Goal: Task Accomplishment & Management: Manage account settings

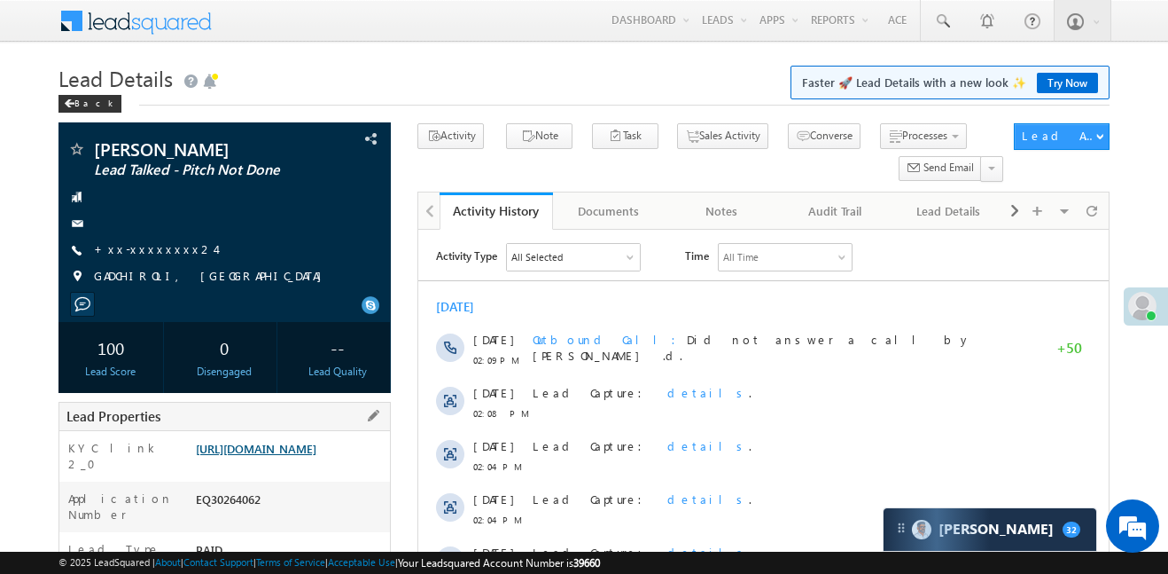
click at [316, 455] on link "https://angelbroking1-pk3em7sa.customui-test.leadsquared.com?leadId=d70ce192-73…" at bounding box center [256, 448] width 121 height 15
click at [254, 456] on link "[URL][DOMAIN_NAME]" at bounding box center [256, 448] width 121 height 15
click at [316, 456] on link "[URL][DOMAIN_NAME]" at bounding box center [256, 448] width 121 height 15
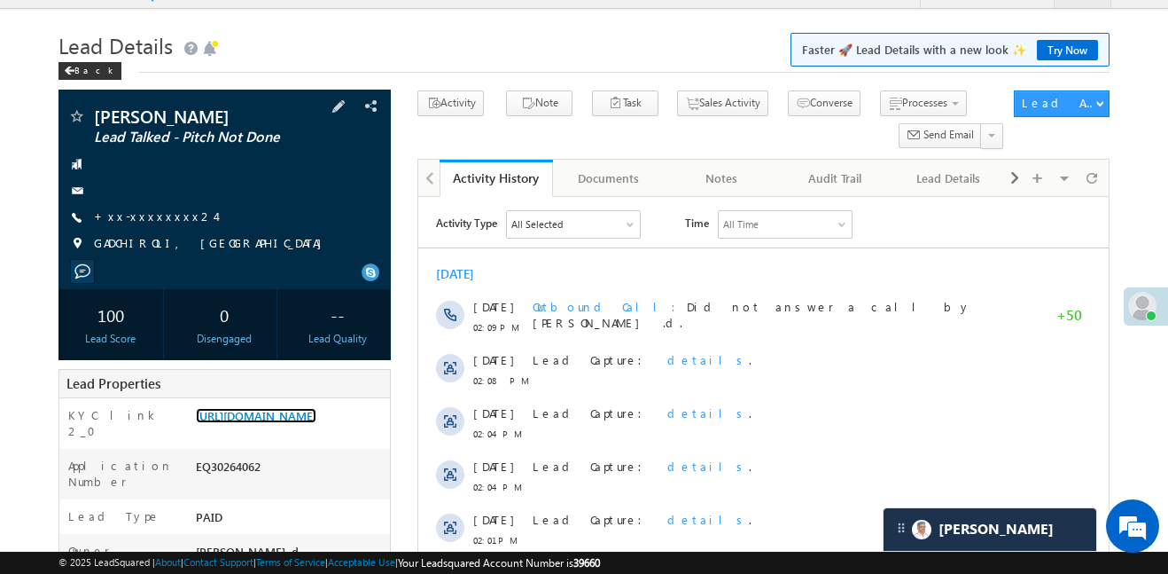
scroll to position [205, 0]
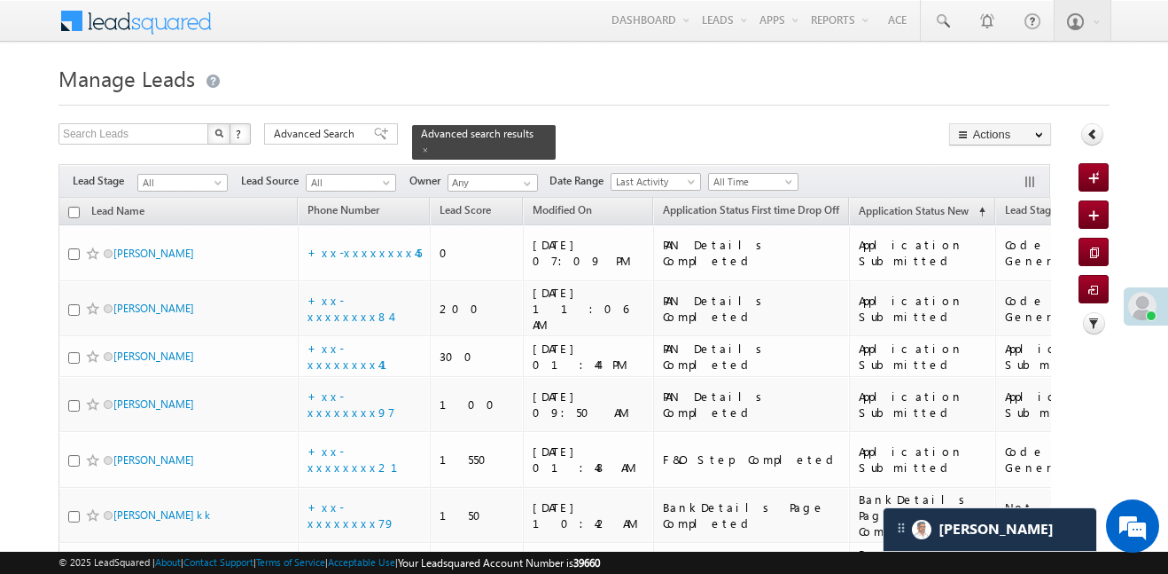
scroll to position [1454, 0]
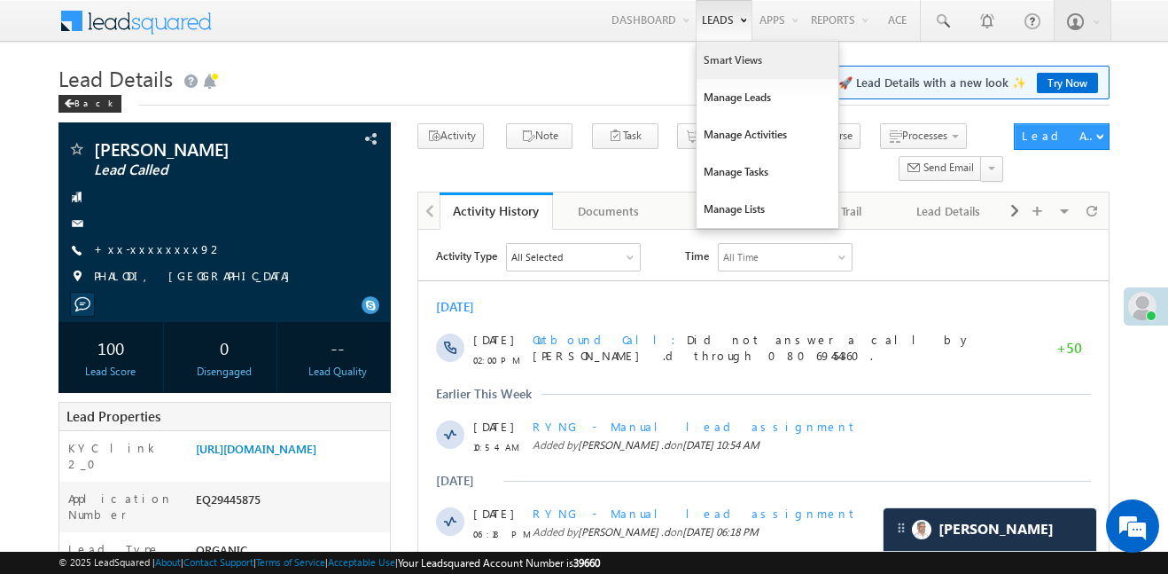
click at [752, 54] on link "Smart Views" at bounding box center [768, 60] width 142 height 37
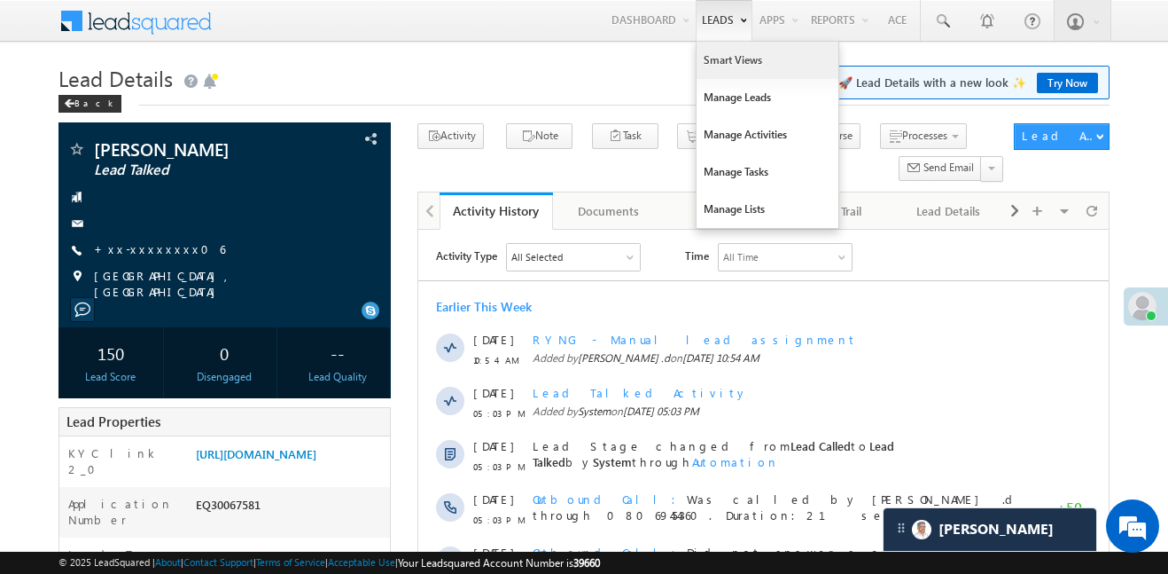
click at [718, 56] on link "Smart Views" at bounding box center [768, 60] width 142 height 37
click at [718, 55] on link "Smart Views" at bounding box center [768, 60] width 142 height 37
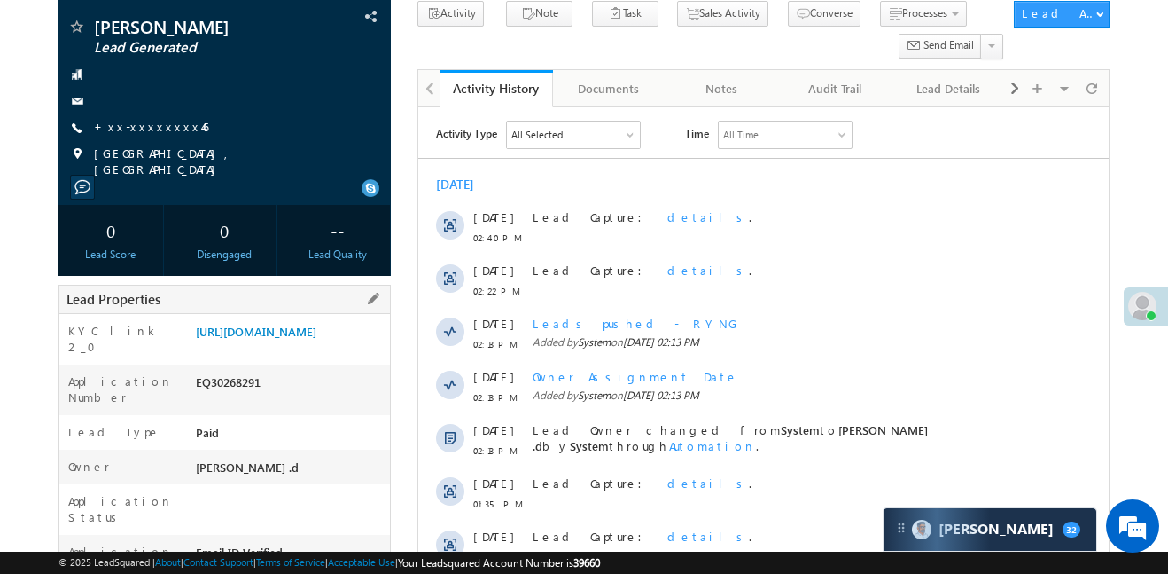
scroll to position [140, 0]
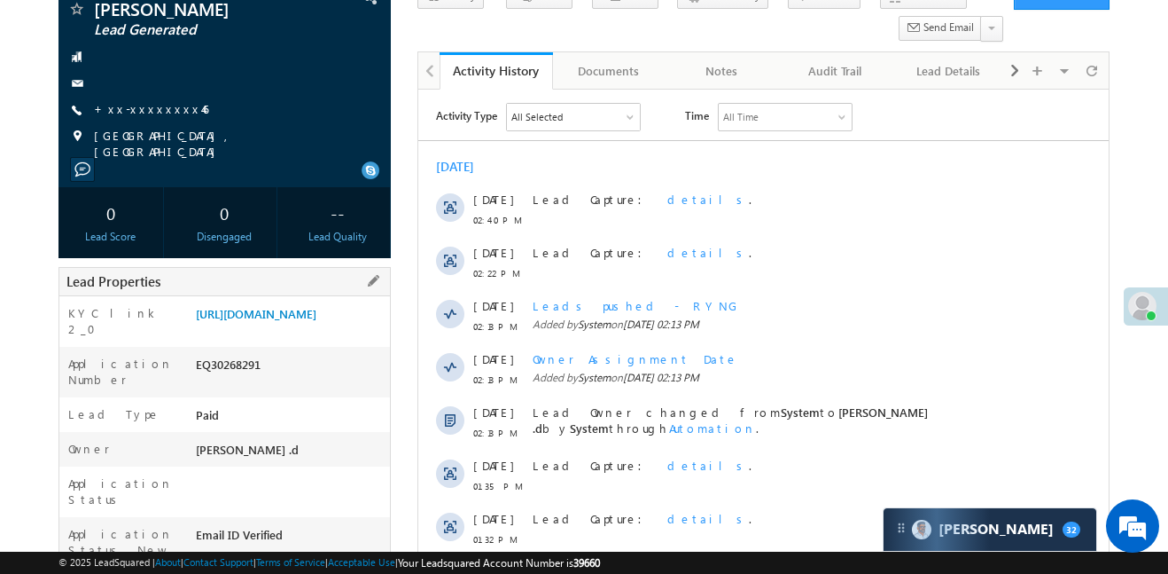
click at [287, 330] on div "https://angelbroking1-pk3em7sa.customui-test.leadsquared.com?leadId=9d447b8d-b2…" at bounding box center [290, 317] width 199 height 25
click at [305, 321] on link "https://angelbroking1-pk3em7sa.customui-test.leadsquared.com?leadId=9d447b8d-b2…" at bounding box center [256, 313] width 121 height 15
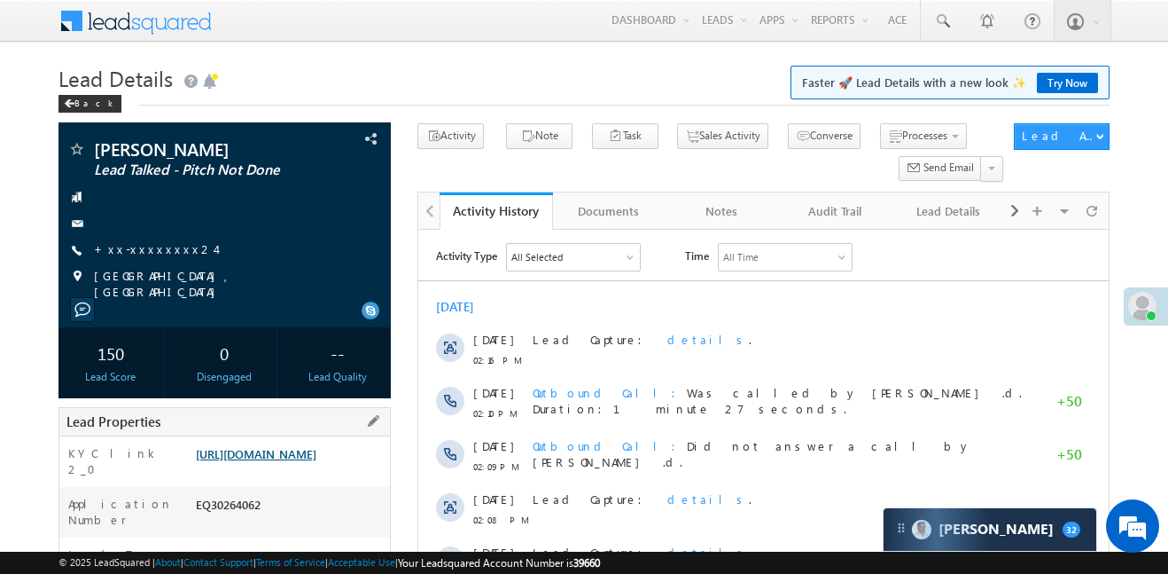
click at [316, 446] on link "[URL][DOMAIN_NAME]" at bounding box center [256, 453] width 121 height 15
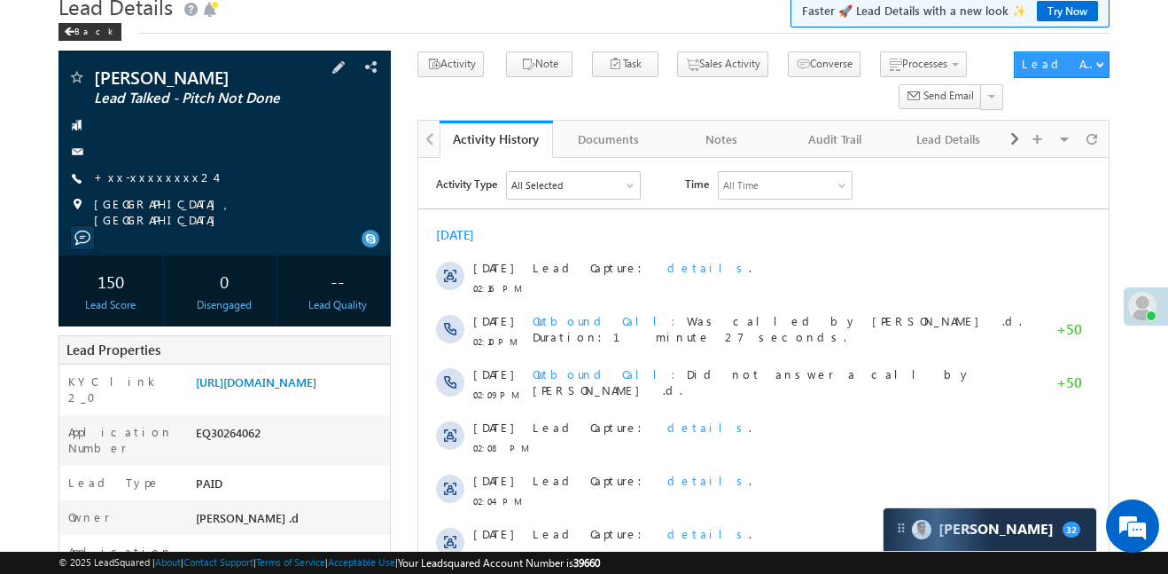
scroll to position [160, 0]
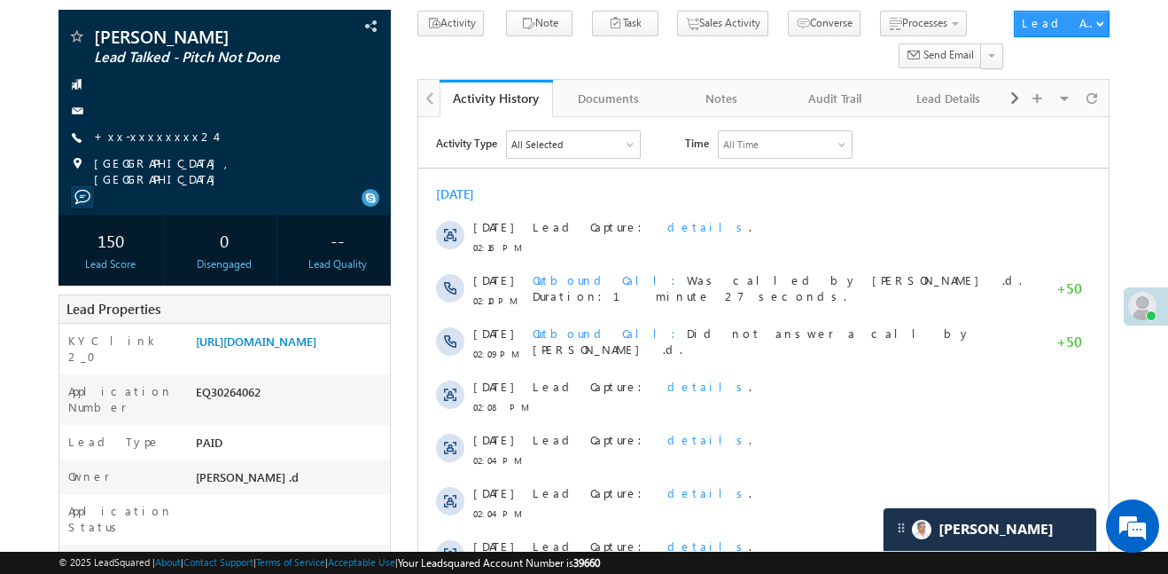
scroll to position [44, 0]
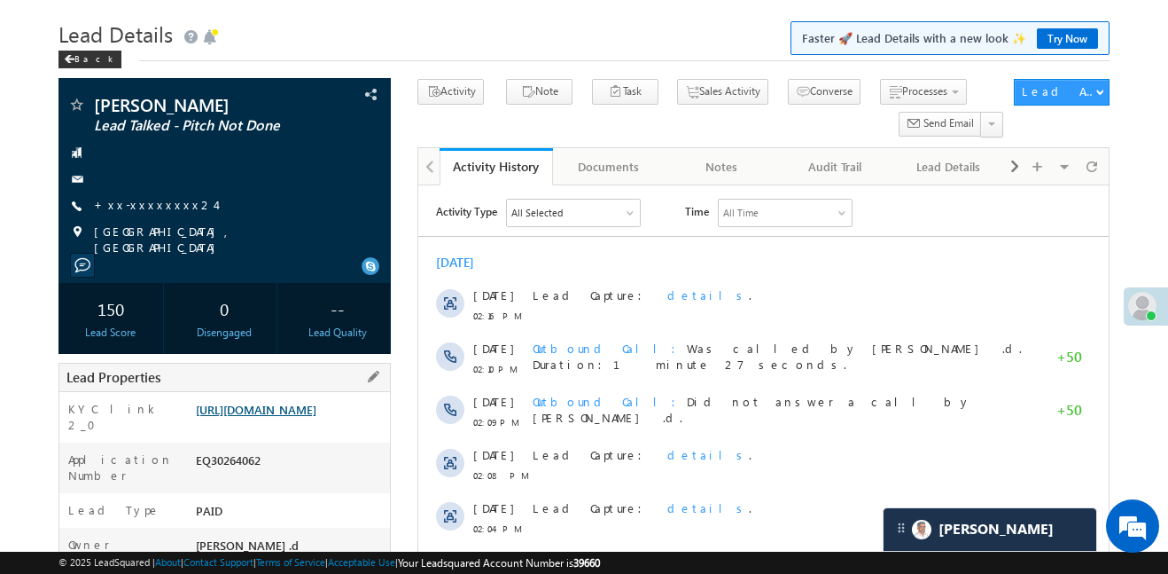
click at [316, 417] on link "https://angelbroking1-pk3em7sa.customui-test.leadsquared.com?leadId=d70ce192-73…" at bounding box center [256, 409] width 121 height 15
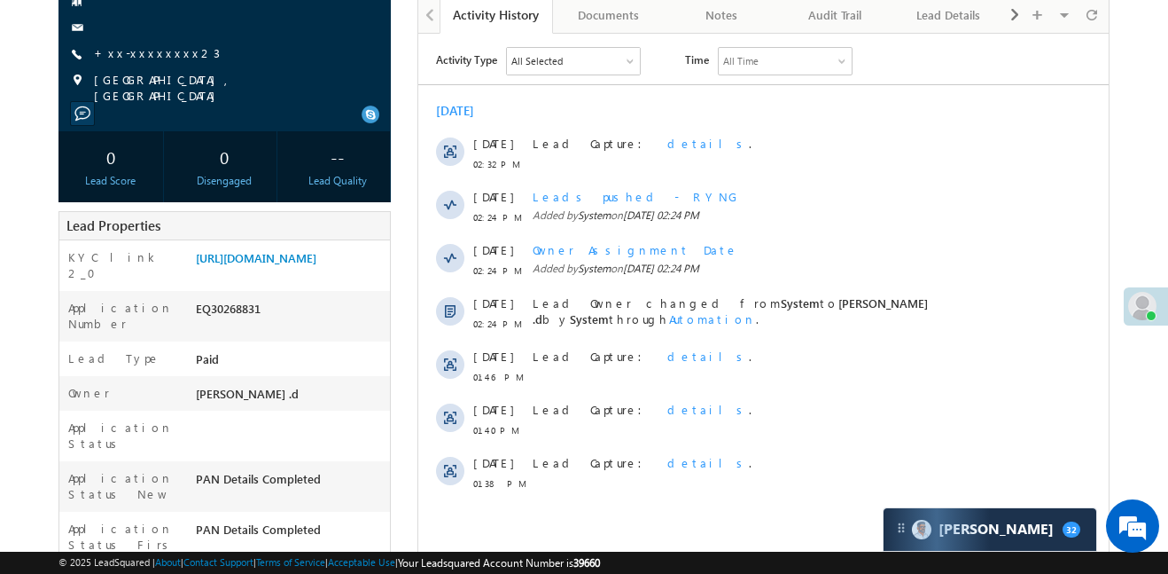
scroll to position [37, 0]
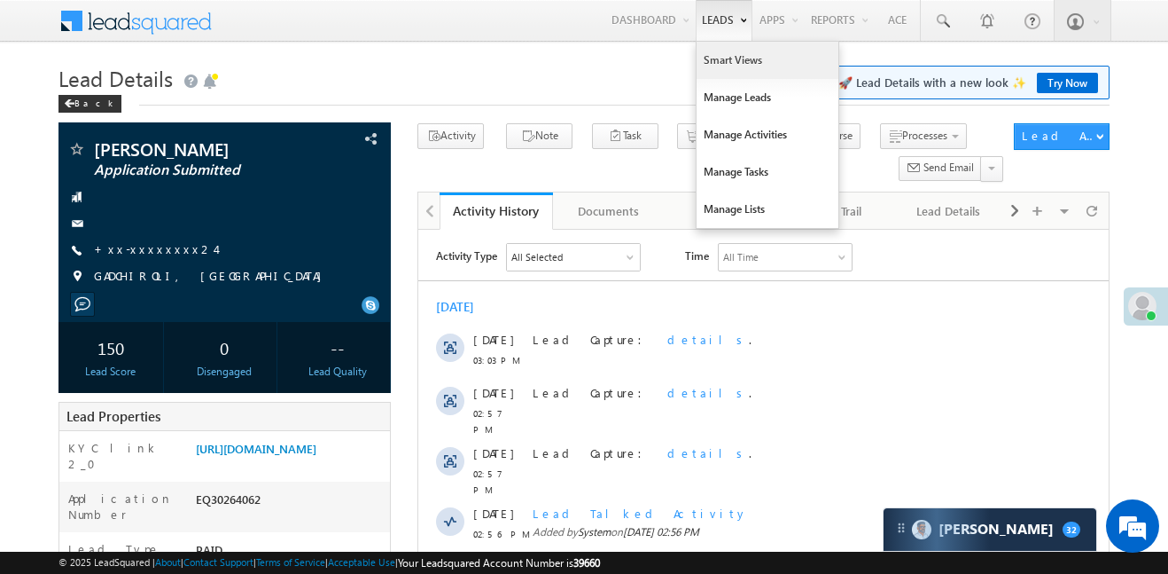
click at [732, 64] on link "Smart Views" at bounding box center [768, 60] width 142 height 37
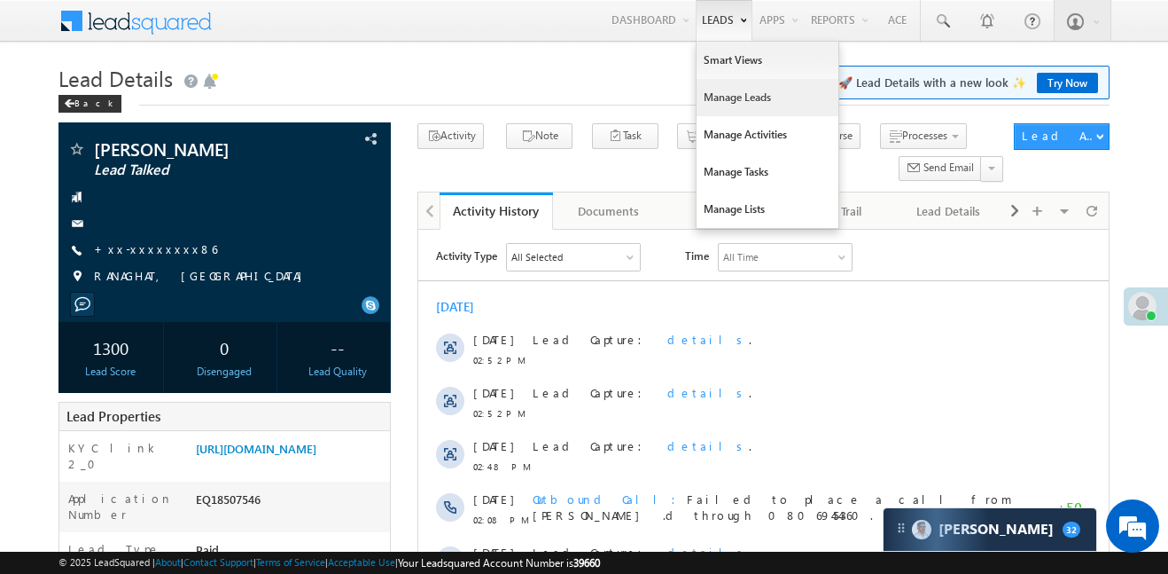
click at [754, 102] on link "Manage Leads" at bounding box center [768, 97] width 142 height 37
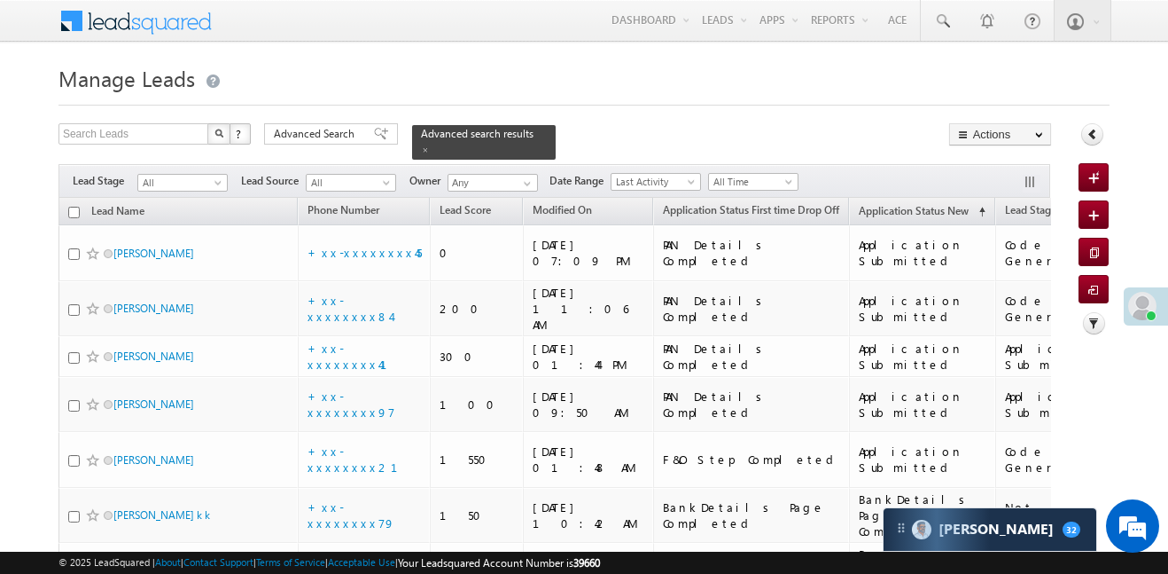
click at [174, 175] on span "All" at bounding box center [180, 183] width 84 height 16
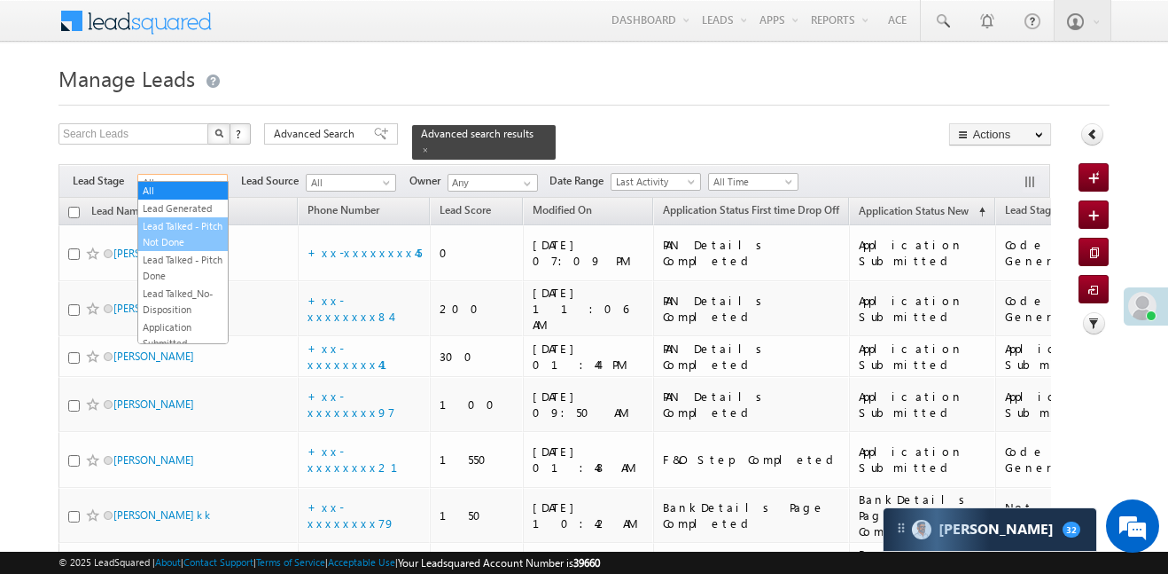
click at [179, 200] on link "Lead Generated" at bounding box center [183, 208] width 90 height 16
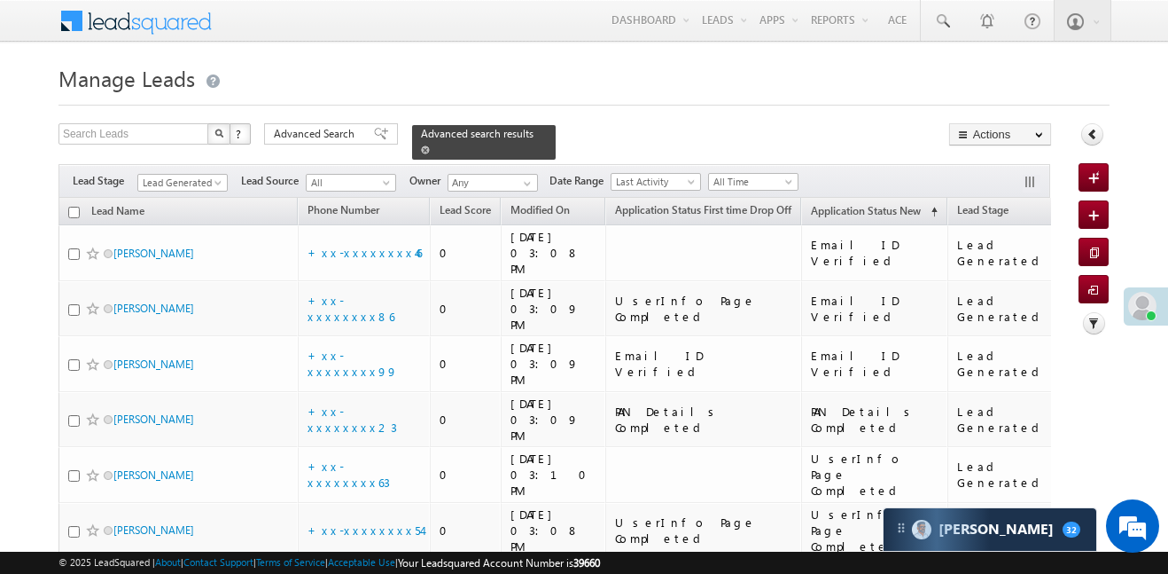
click at [430, 145] on span at bounding box center [425, 149] width 9 height 9
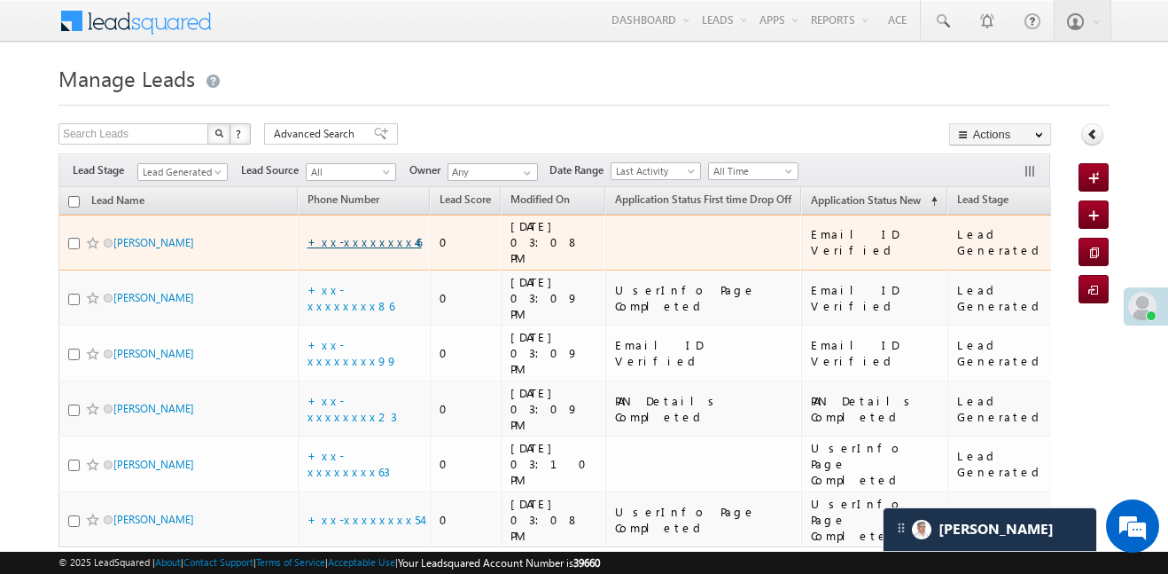
click at [366, 236] on link "+xx-xxxxxxxx46" at bounding box center [365, 241] width 114 height 15
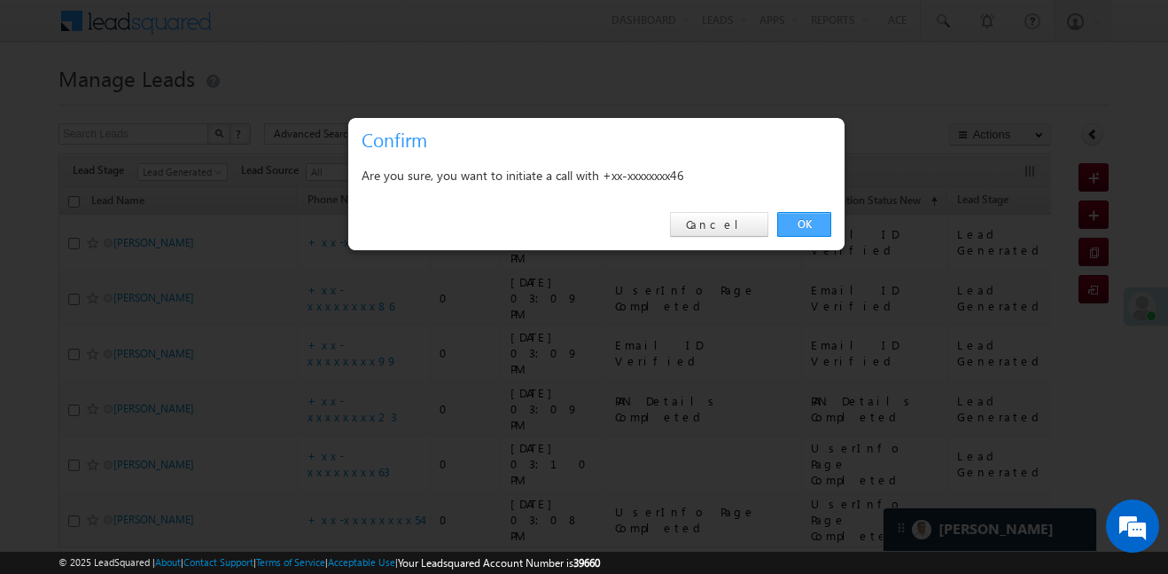
click at [795, 219] on link "OK" at bounding box center [804, 224] width 54 height 25
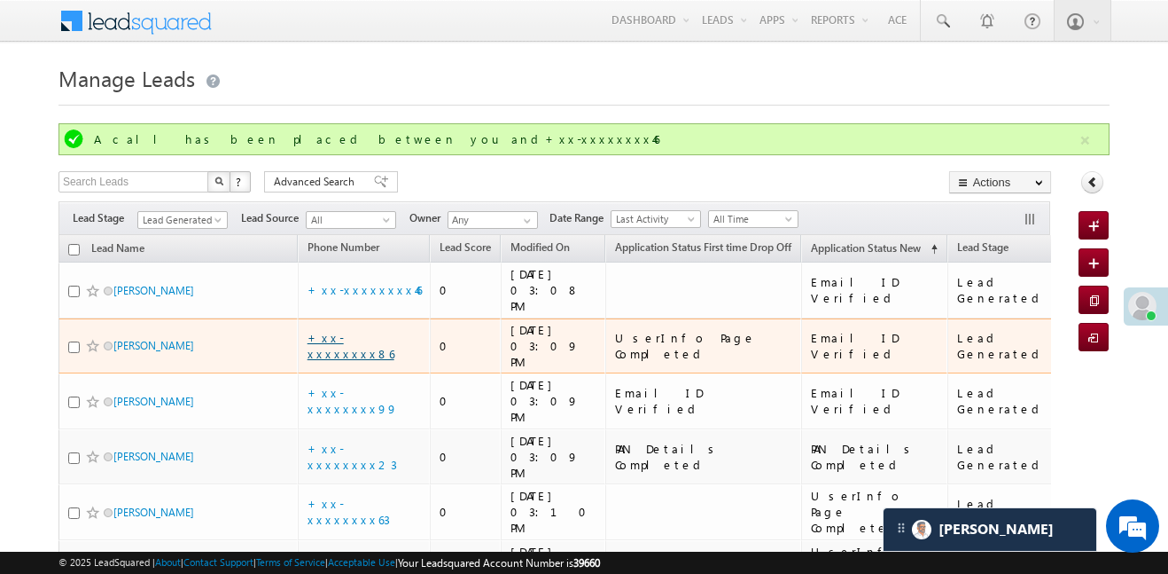
click at [352, 330] on link "+xx-xxxxxxxx86" at bounding box center [351, 345] width 87 height 31
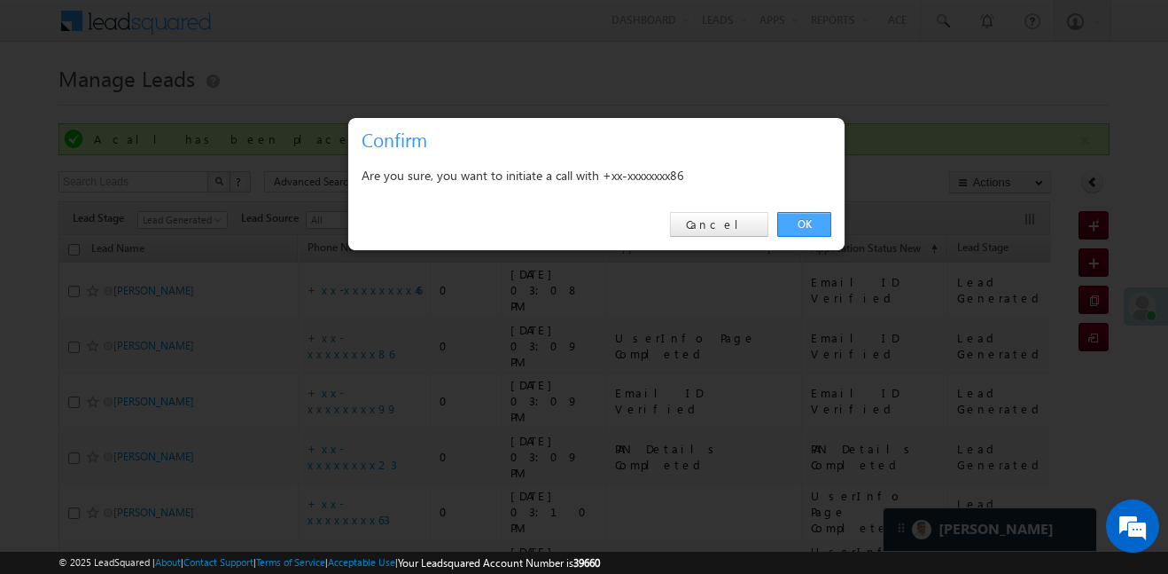
click at [823, 234] on link "OK" at bounding box center [804, 224] width 54 height 25
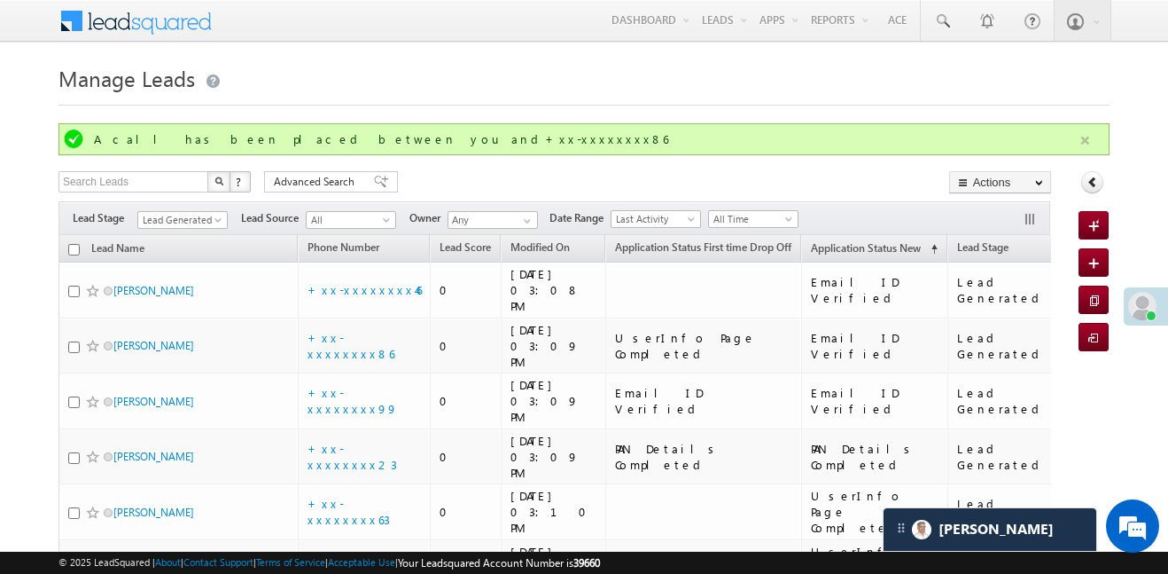
click at [1084, 139] on button "button" at bounding box center [1085, 140] width 22 height 22
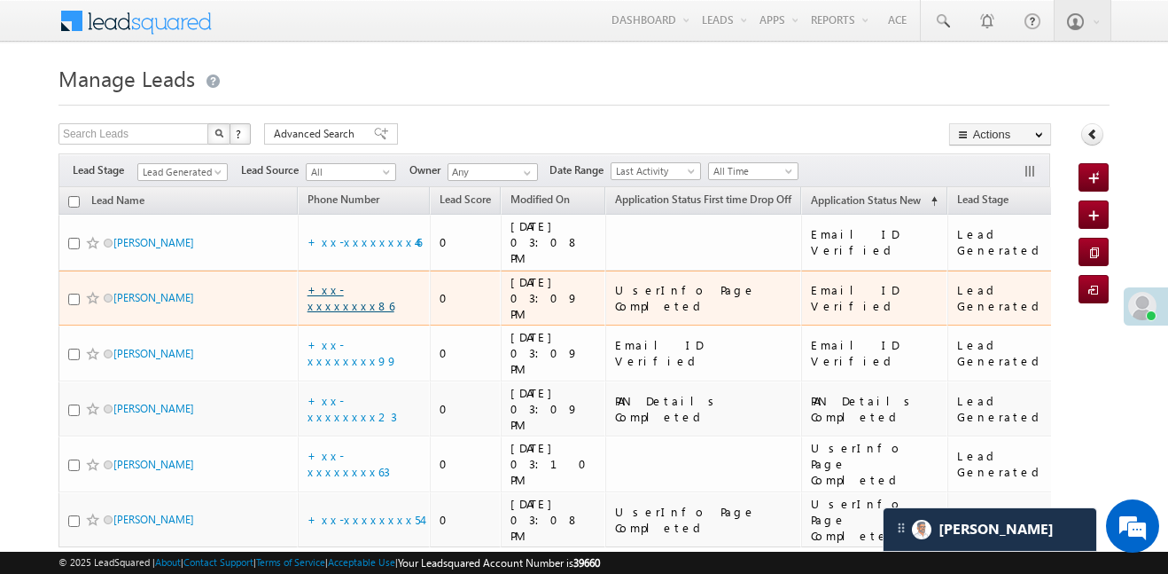
click at [353, 282] on link "+xx-xxxxxxxx86" at bounding box center [351, 297] width 87 height 31
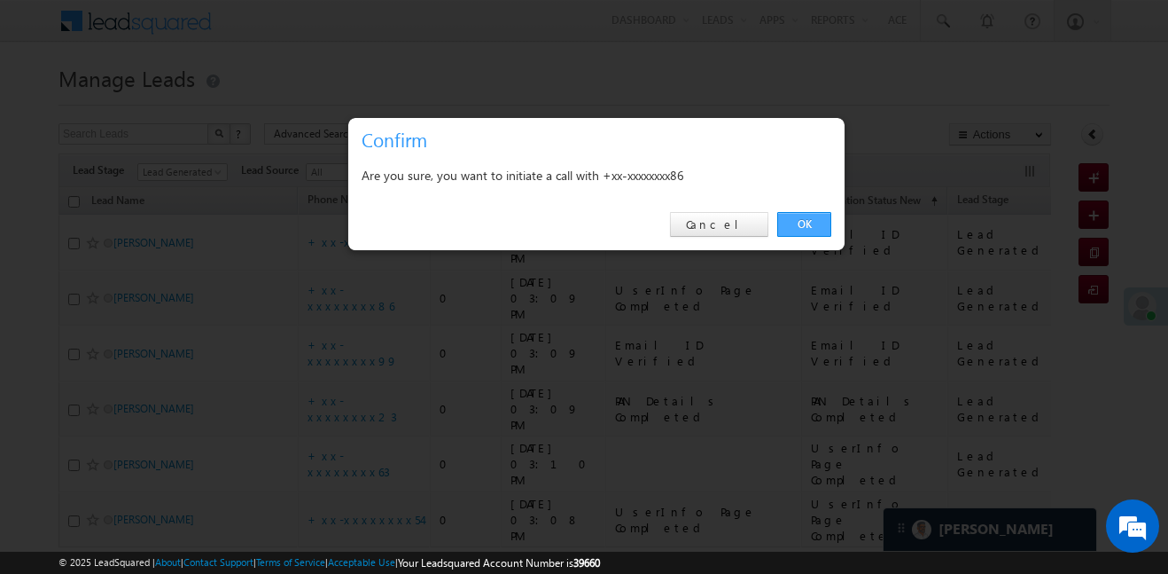
click at [789, 217] on link "OK" at bounding box center [804, 224] width 54 height 25
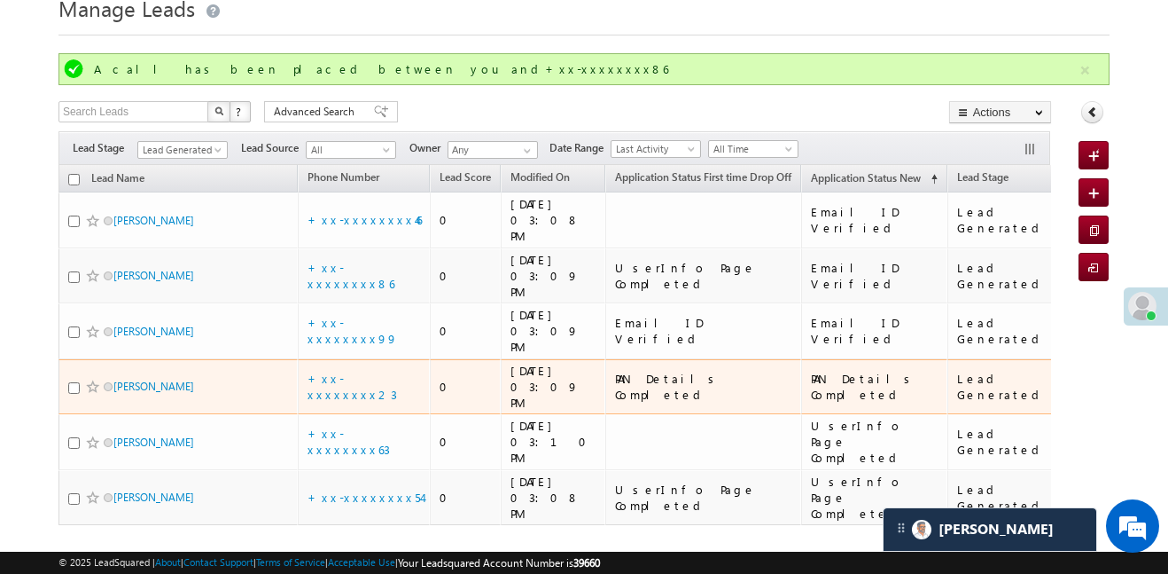
scroll to position [74, 0]
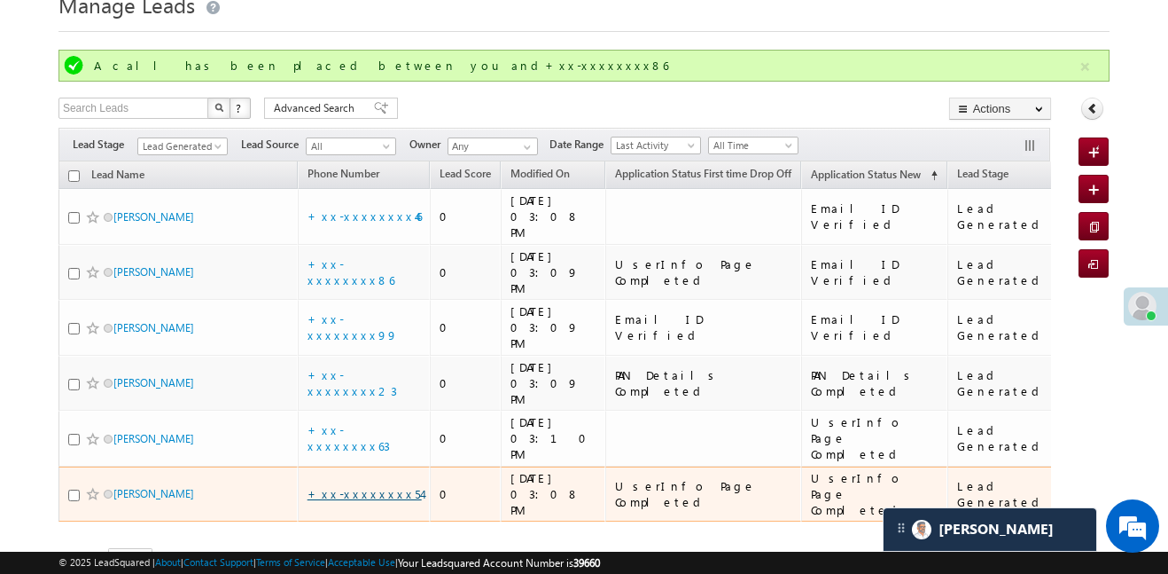
click at [363, 486] on link "+xx-xxxxxxxx54" at bounding box center [365, 493] width 114 height 15
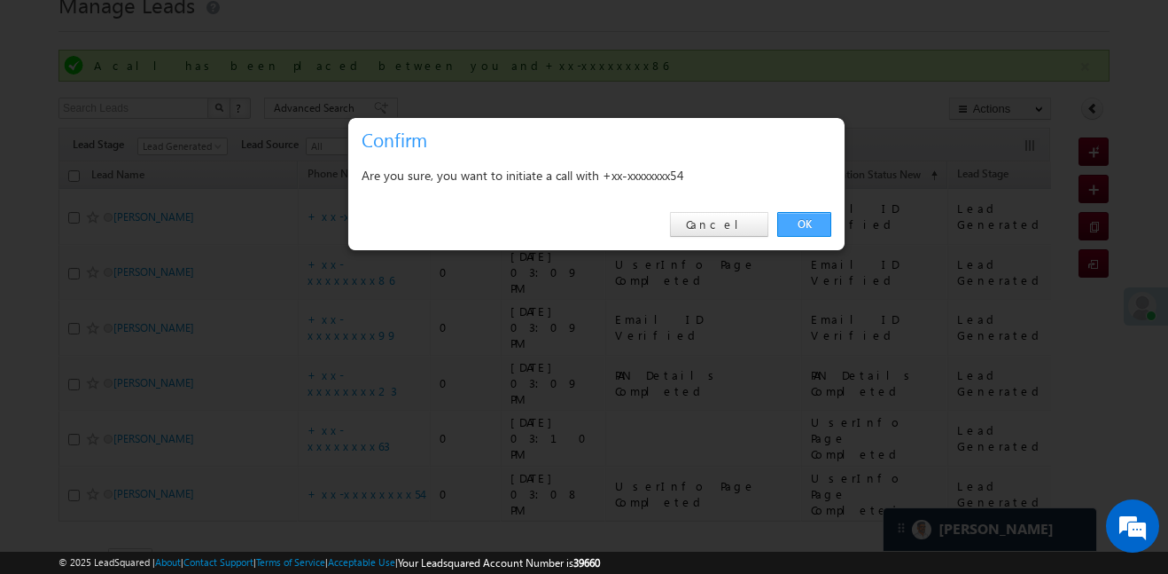
click at [816, 225] on link "OK" at bounding box center [804, 224] width 54 height 25
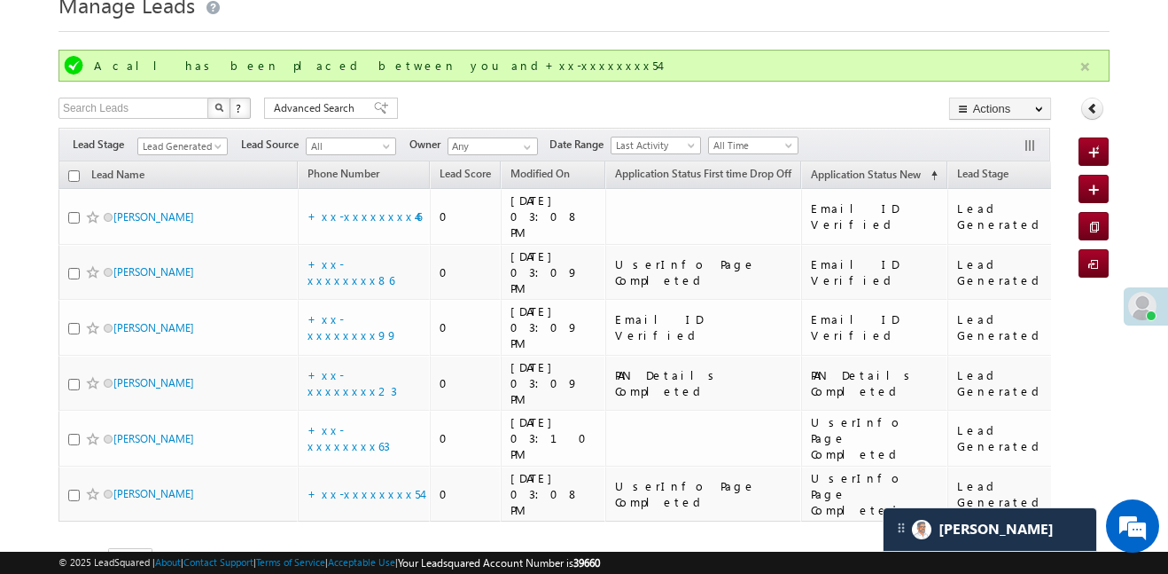
click at [1090, 63] on button "button" at bounding box center [1085, 67] width 22 height 22
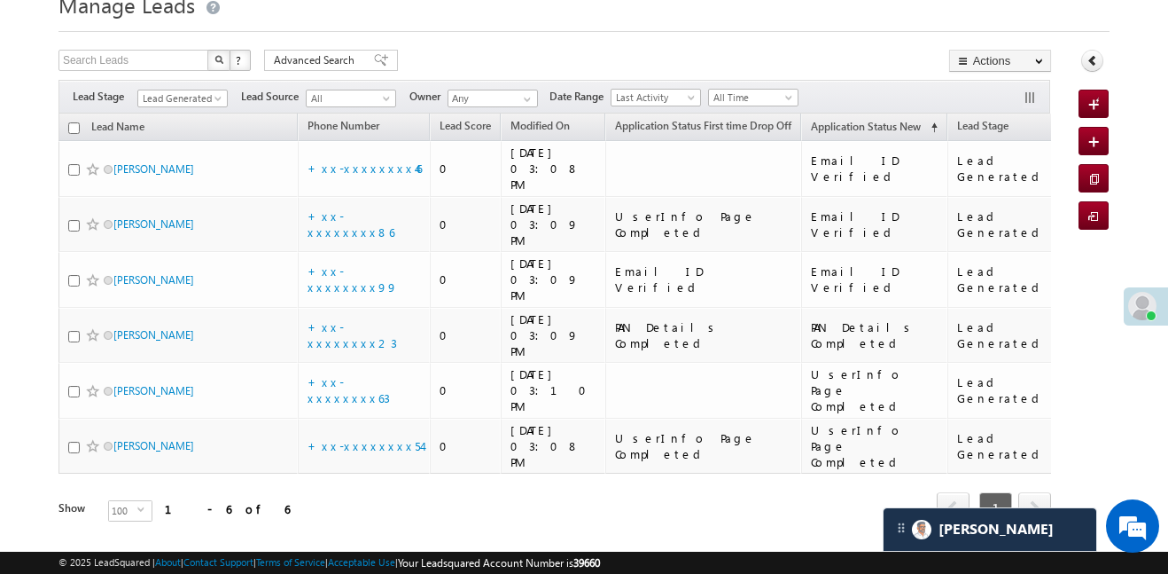
scroll to position [26, 0]
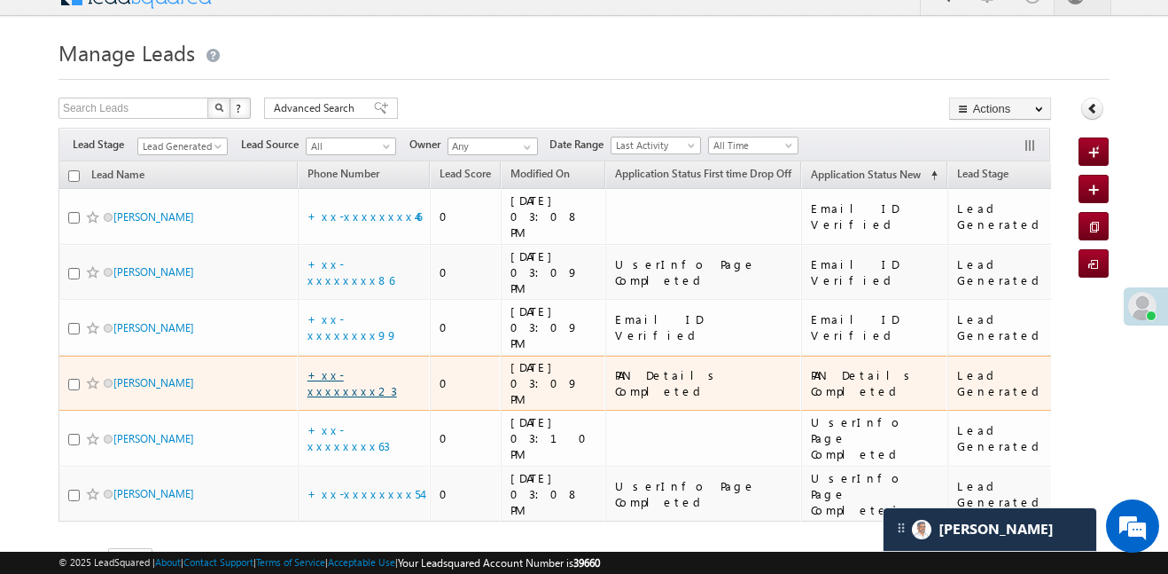
click at [344, 367] on link "+xx-xxxxxxxx23" at bounding box center [353, 382] width 90 height 31
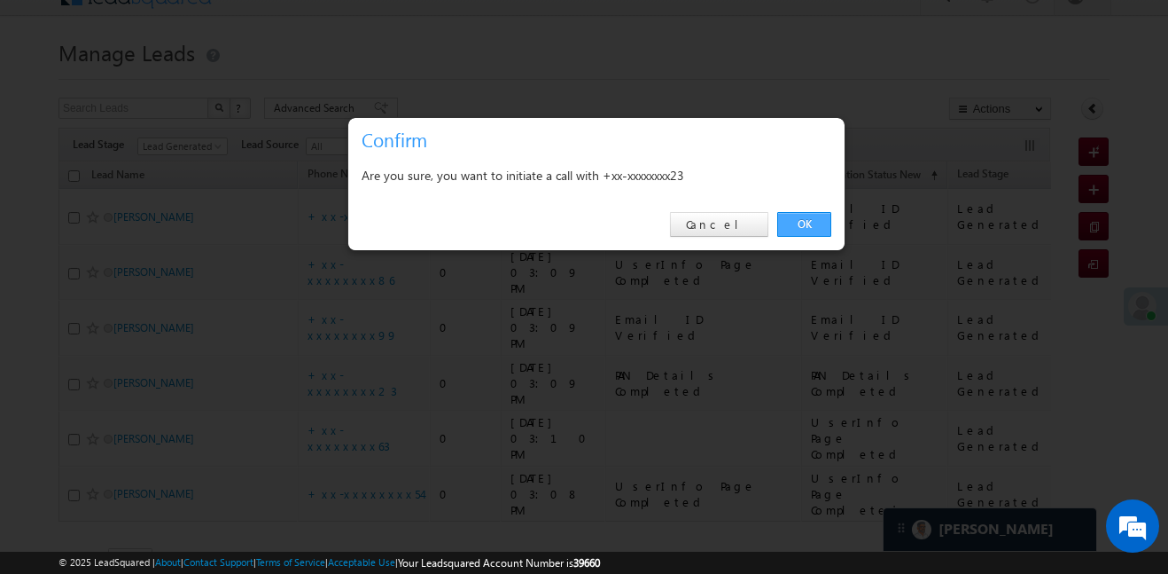
click at [791, 233] on link "OK" at bounding box center [804, 224] width 54 height 25
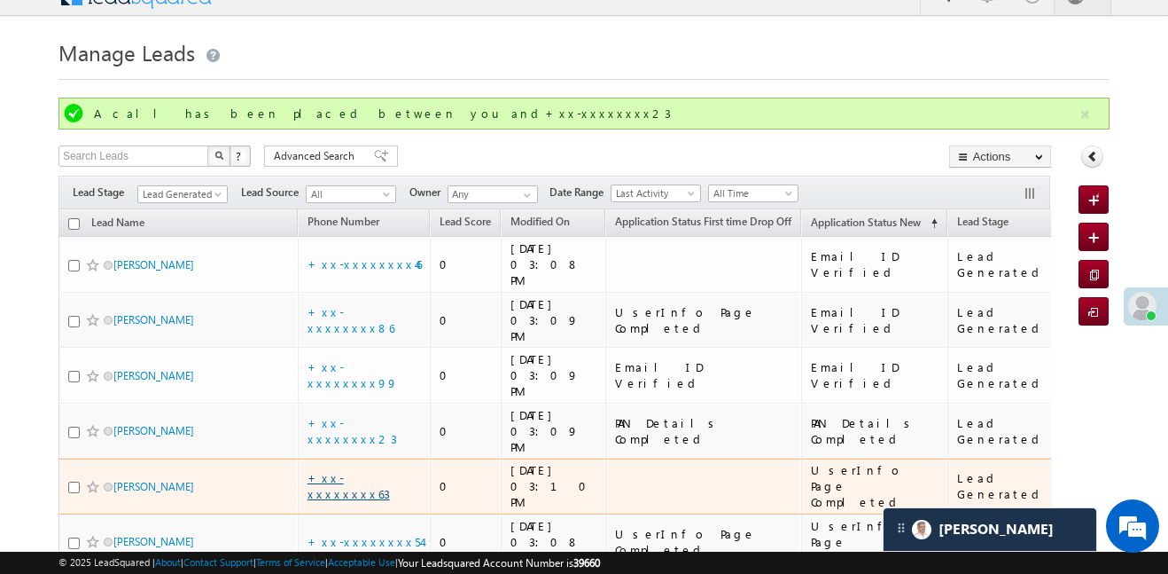
click at [369, 470] on link "+xx-xxxxxxxx63" at bounding box center [349, 485] width 82 height 31
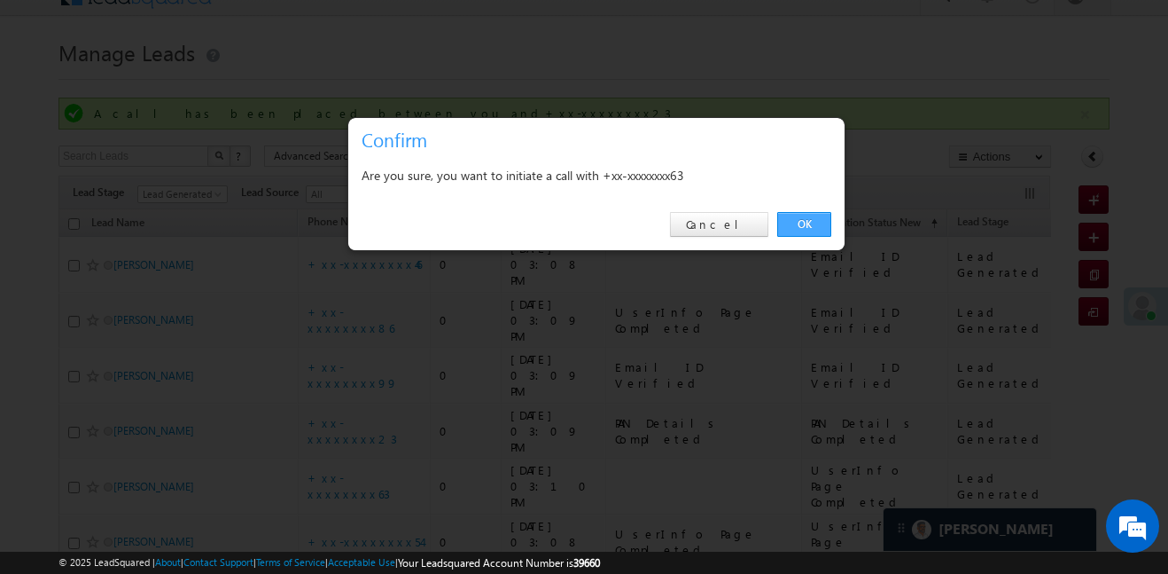
click at [793, 227] on link "OK" at bounding box center [804, 224] width 54 height 25
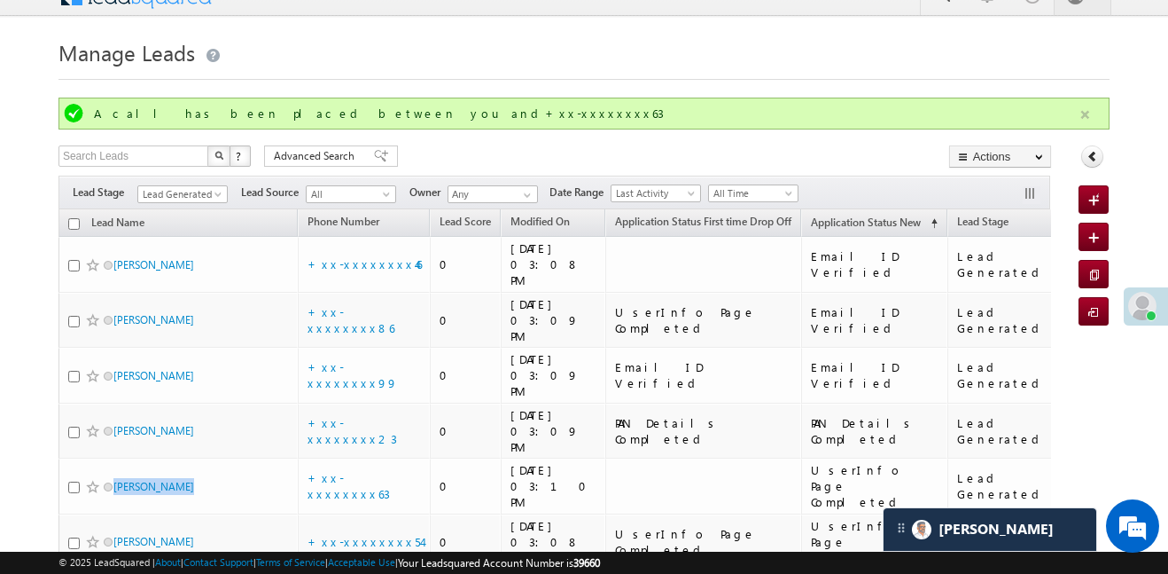
click at [1084, 112] on button "button" at bounding box center [1085, 115] width 22 height 22
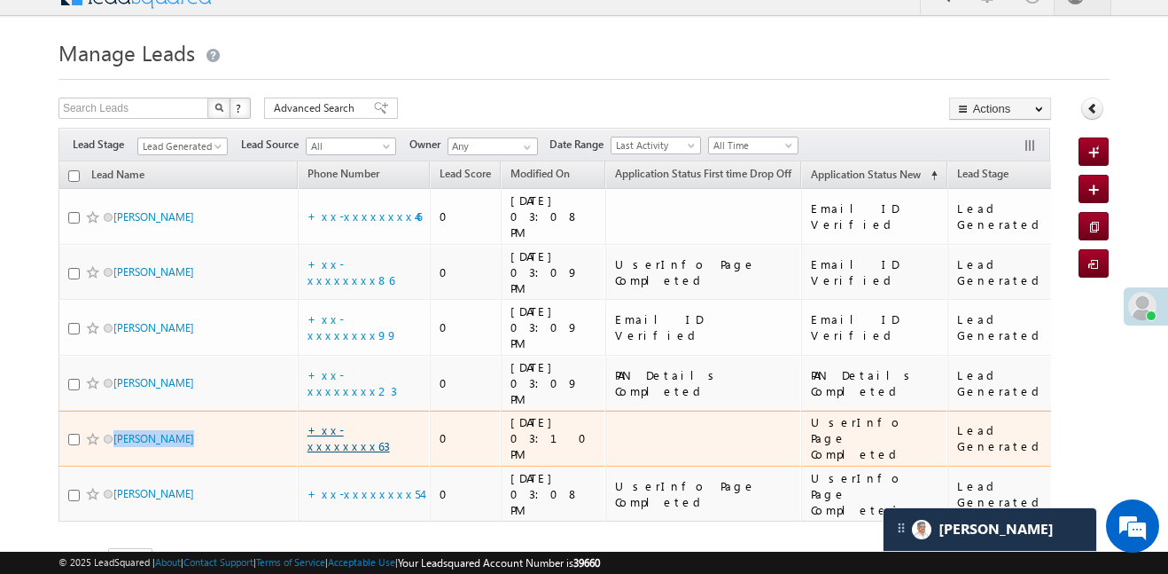
click at [361, 422] on link "+xx-xxxxxxxx63" at bounding box center [349, 437] width 82 height 31
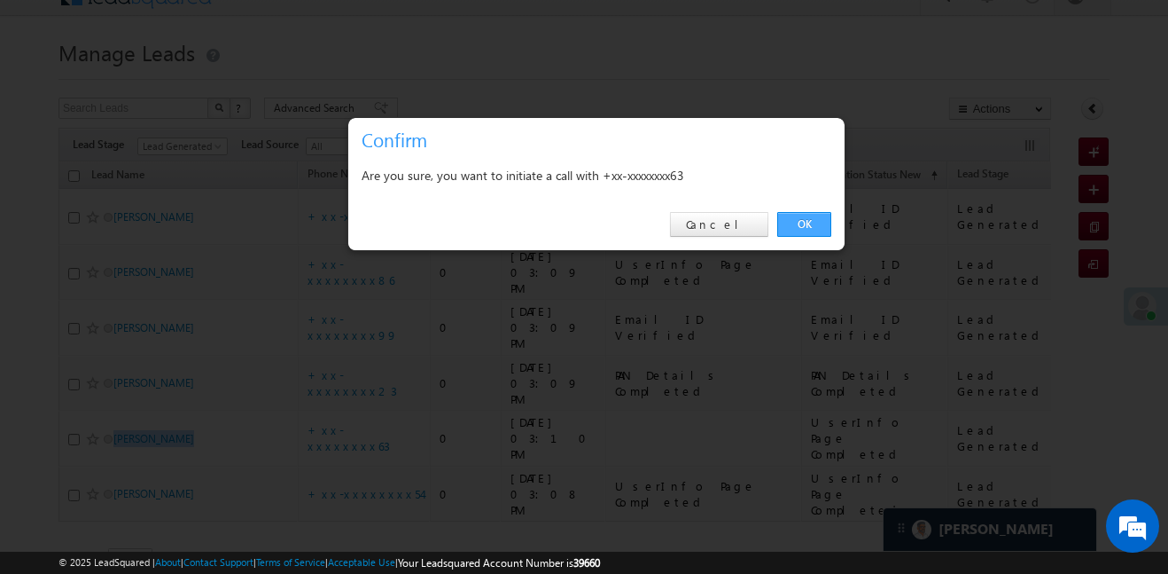
click at [808, 216] on link "OK" at bounding box center [804, 224] width 54 height 25
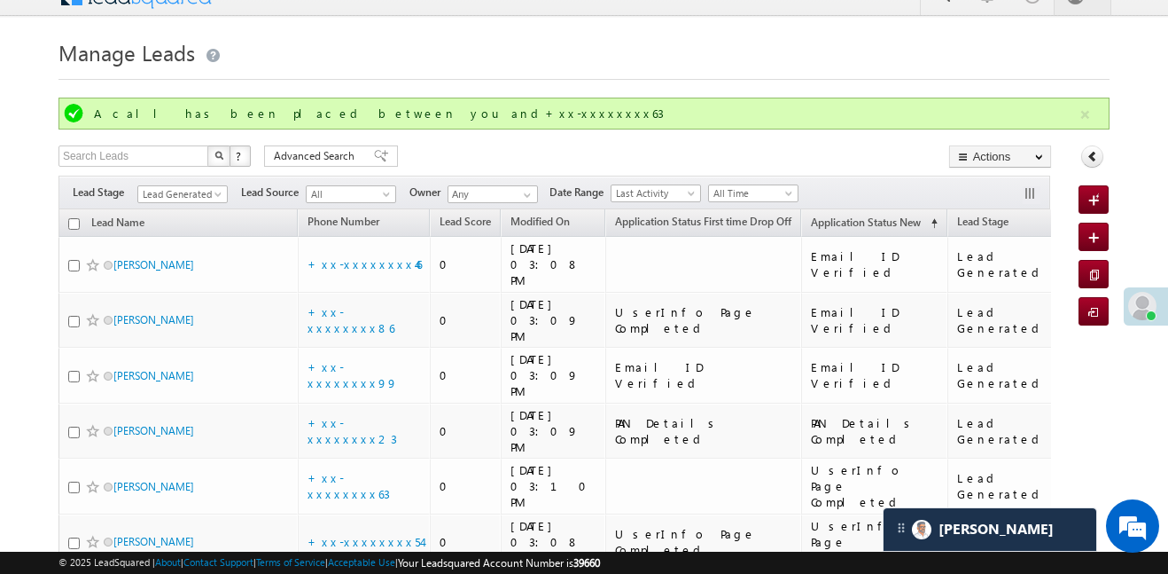
click at [495, 75] on div at bounding box center [584, 74] width 1051 height 12
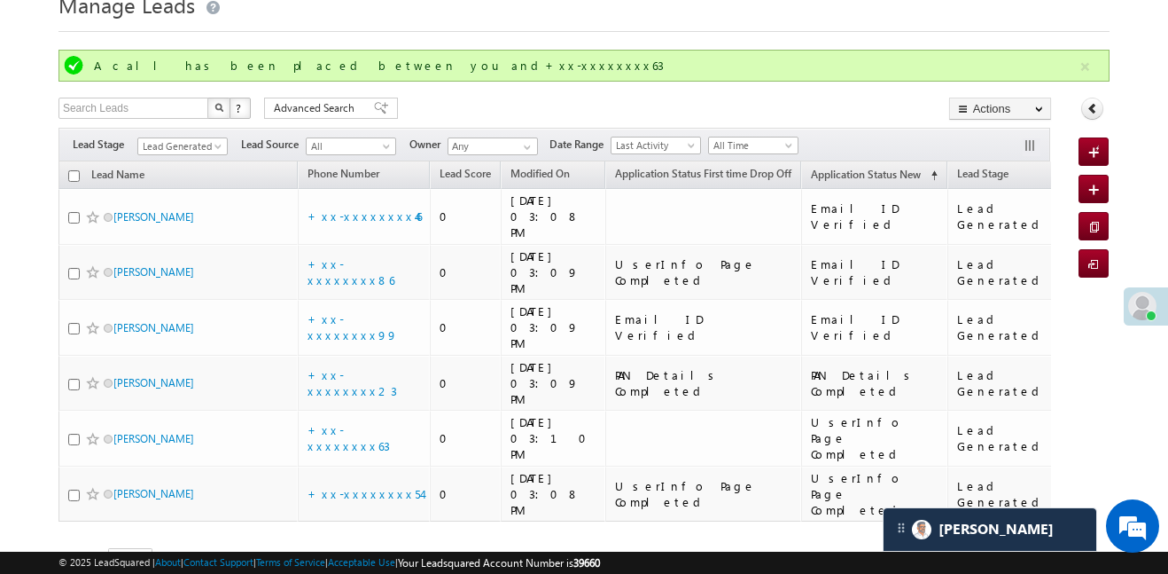
drag, startPoint x: 564, startPoint y: 573, endPoint x: 1165, endPoint y: 573, distance: 601.1
click at [992, 573] on body "Menu Aakansha .d Aakan sha.D @ange lbrok ing.c om" at bounding box center [584, 272] width 1168 height 693
click at [598, 521] on div "Refresh first prev 1 next last 1 - 6 of 6" at bounding box center [555, 546] width 993 height 51
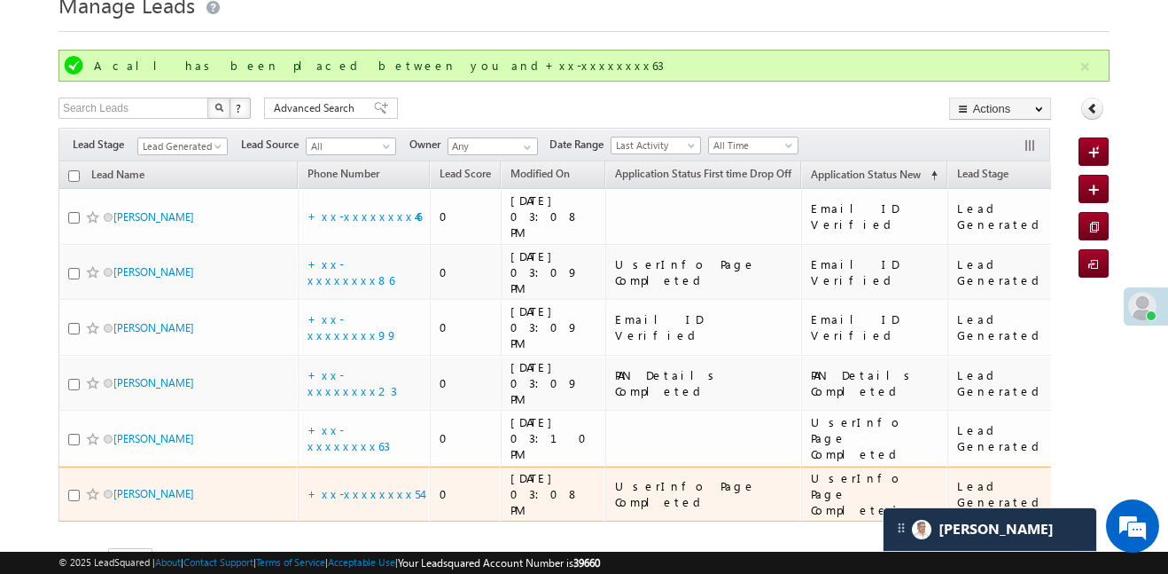
click at [369, 466] on td "+xx-xxxxxxxx54" at bounding box center [364, 494] width 133 height 56
click at [375, 466] on td "+xx-xxxxxxxx54" at bounding box center [364, 494] width 133 height 56
click at [374, 486] on link "+xx-xxxxxxxx54" at bounding box center [365, 493] width 114 height 15
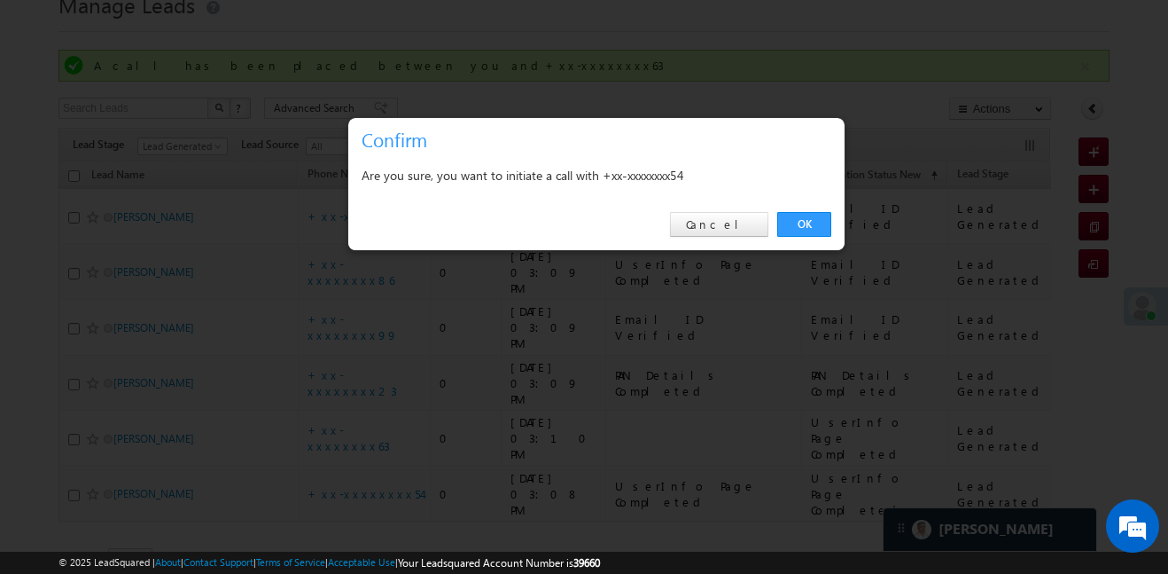
click at [795, 238] on div "OK Cancel" at bounding box center [596, 224] width 496 height 51
click at [792, 230] on link "OK" at bounding box center [804, 224] width 54 height 25
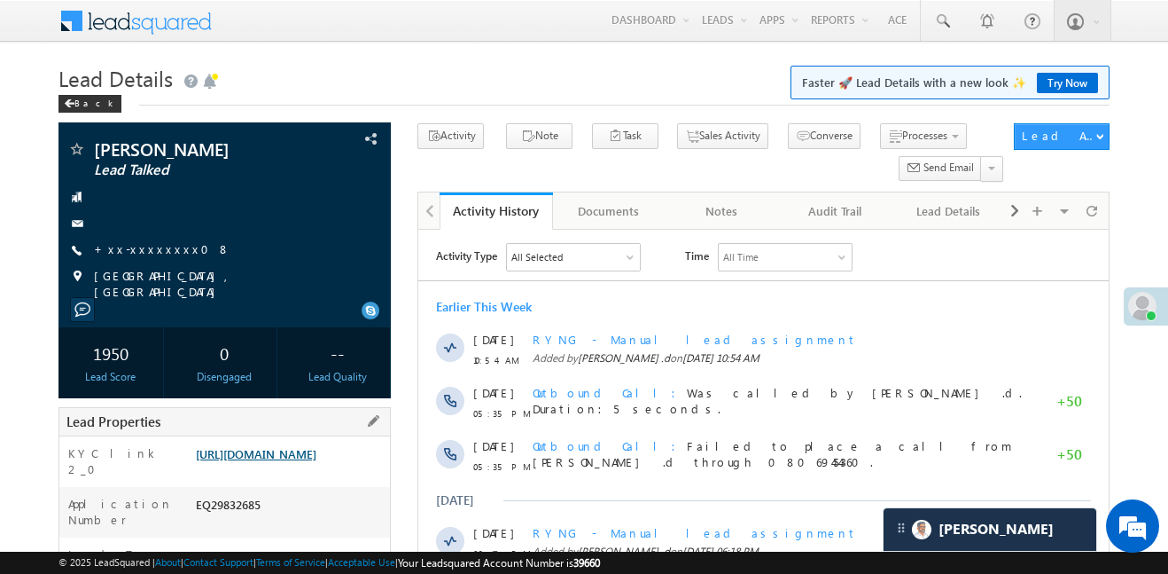
click at [316, 451] on link "https://angelbroking1-pk3em7sa.customui-test.leadsquared.com?leadId=f6178f5b-c0…" at bounding box center [256, 453] width 121 height 15
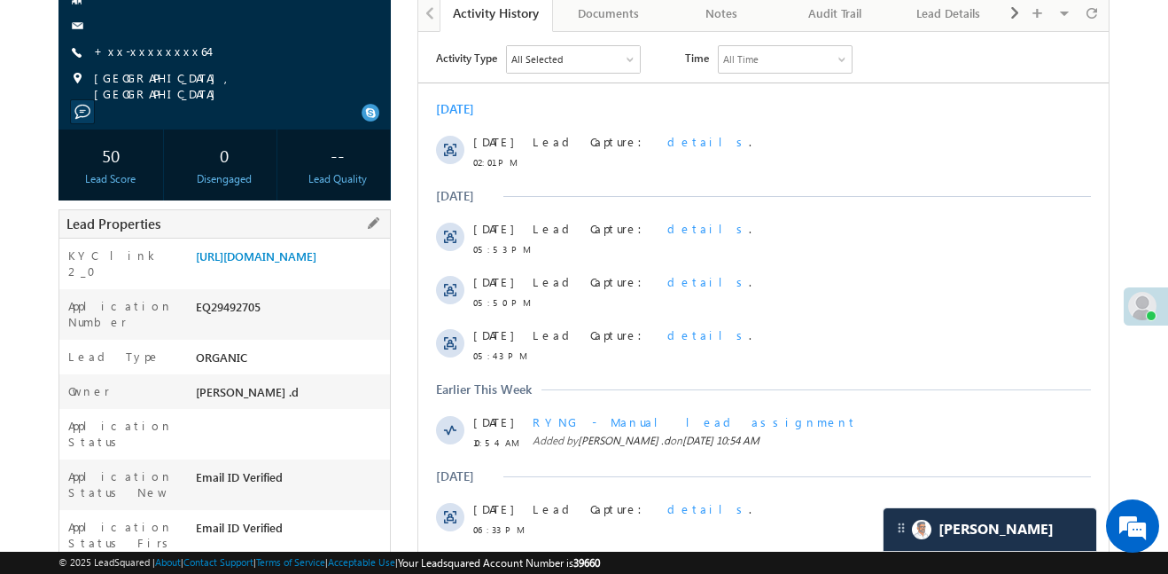
scroll to position [199, 0]
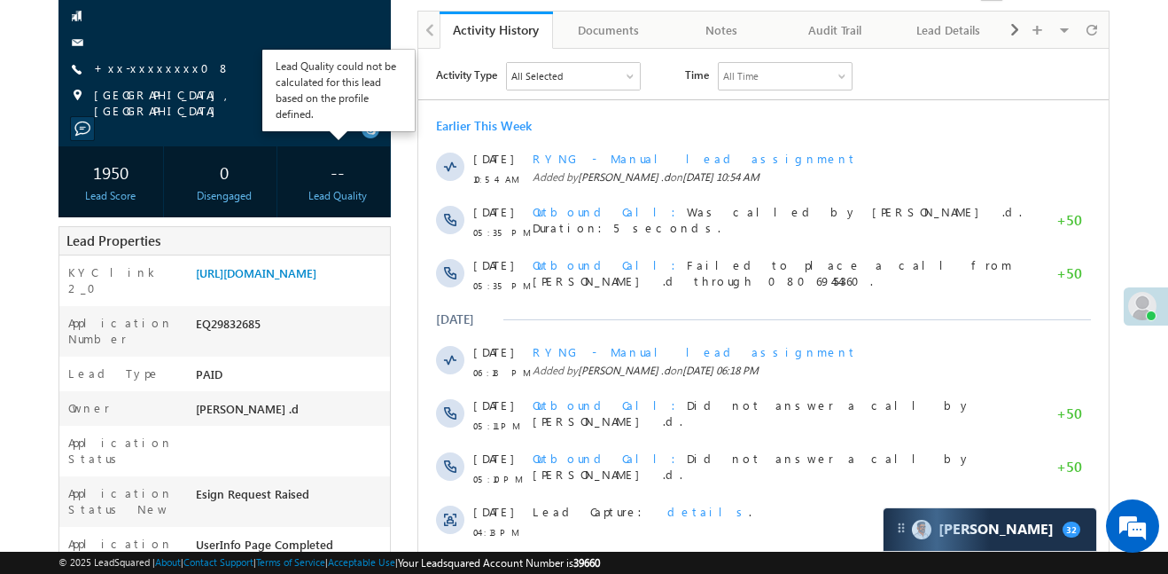
scroll to position [193, 0]
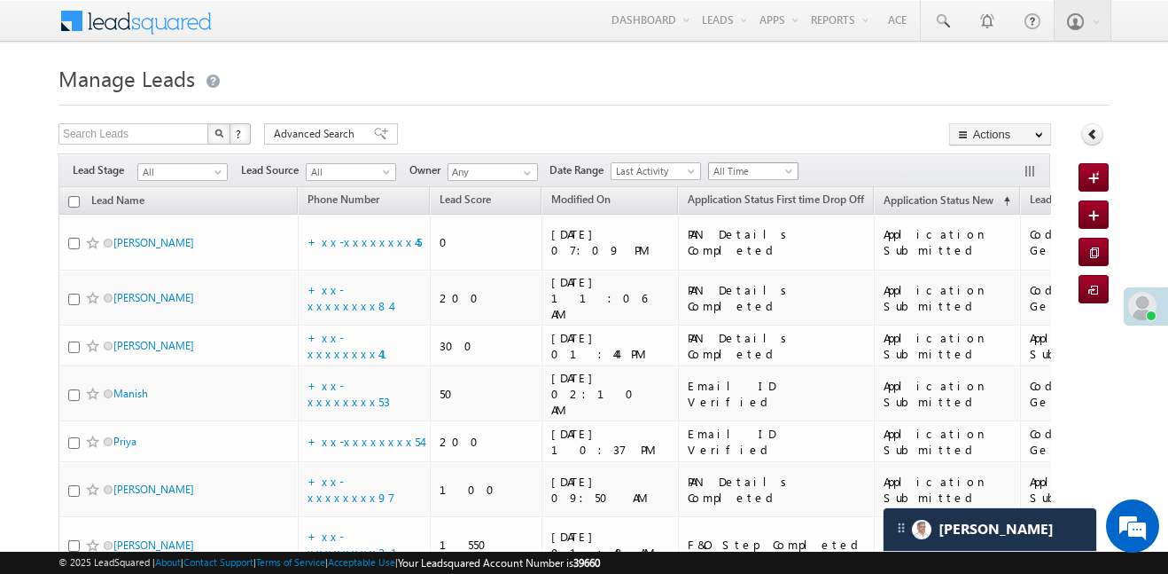
click at [751, 173] on span "All Time" at bounding box center [751, 171] width 84 height 16
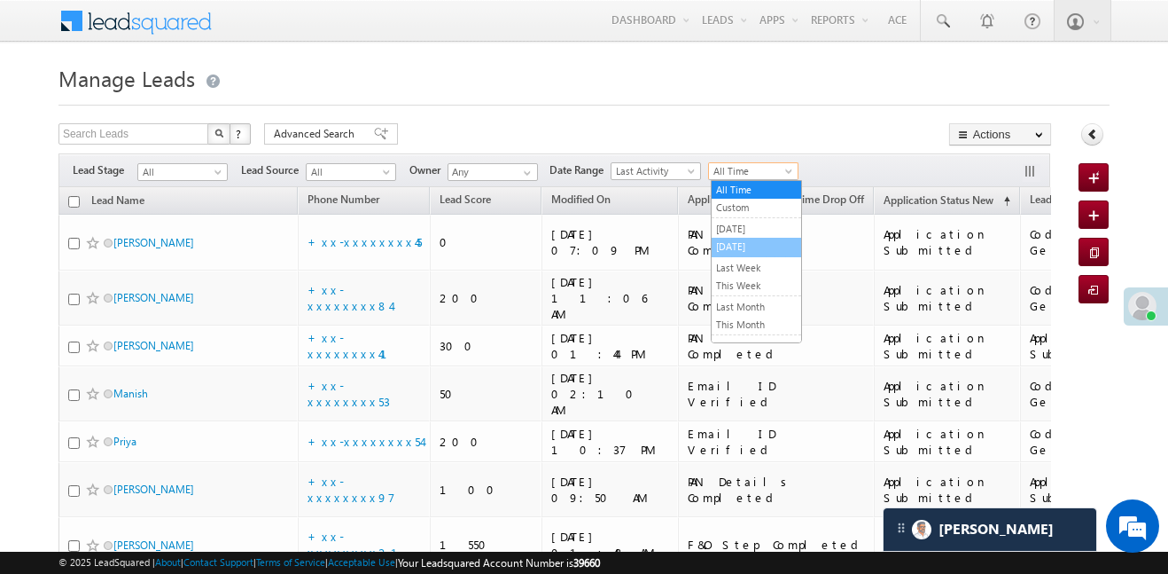
click at [727, 243] on link "[DATE]" at bounding box center [757, 246] width 90 height 16
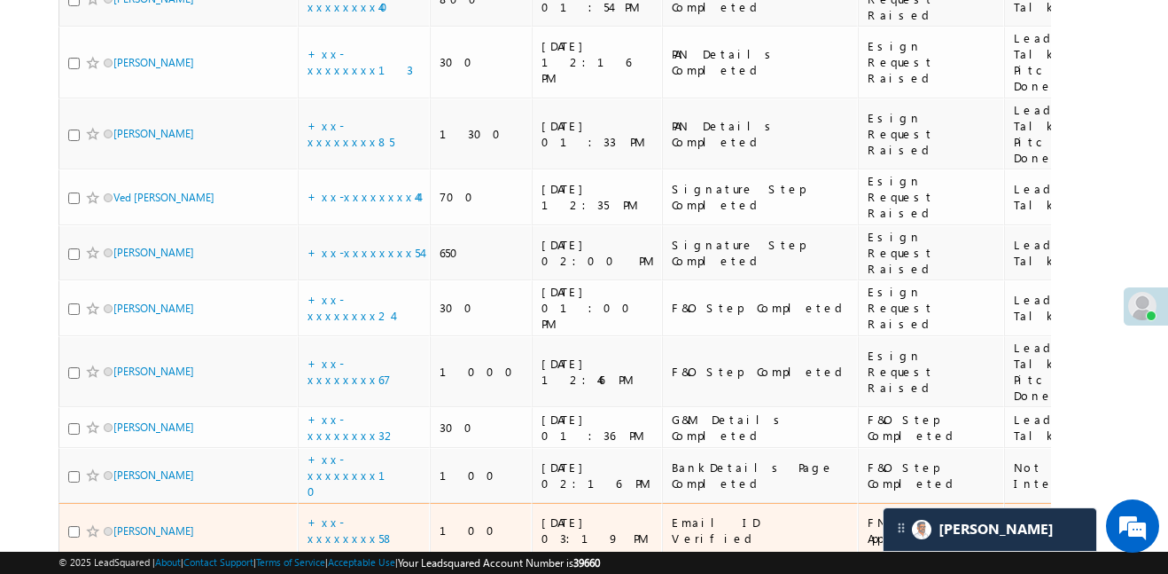
scroll to position [2344, 0]
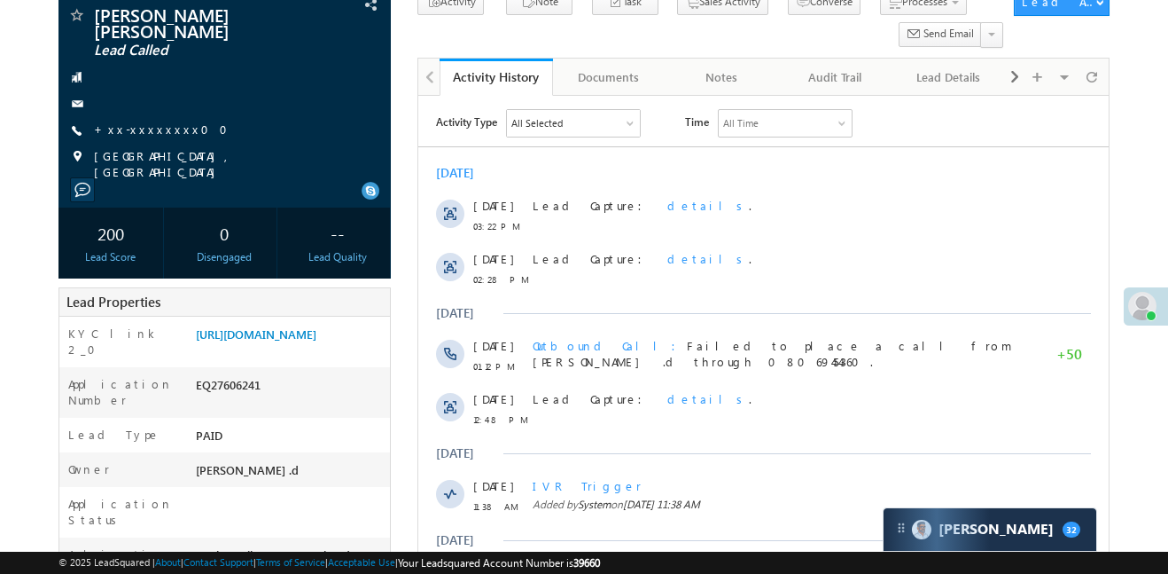
scroll to position [196, 0]
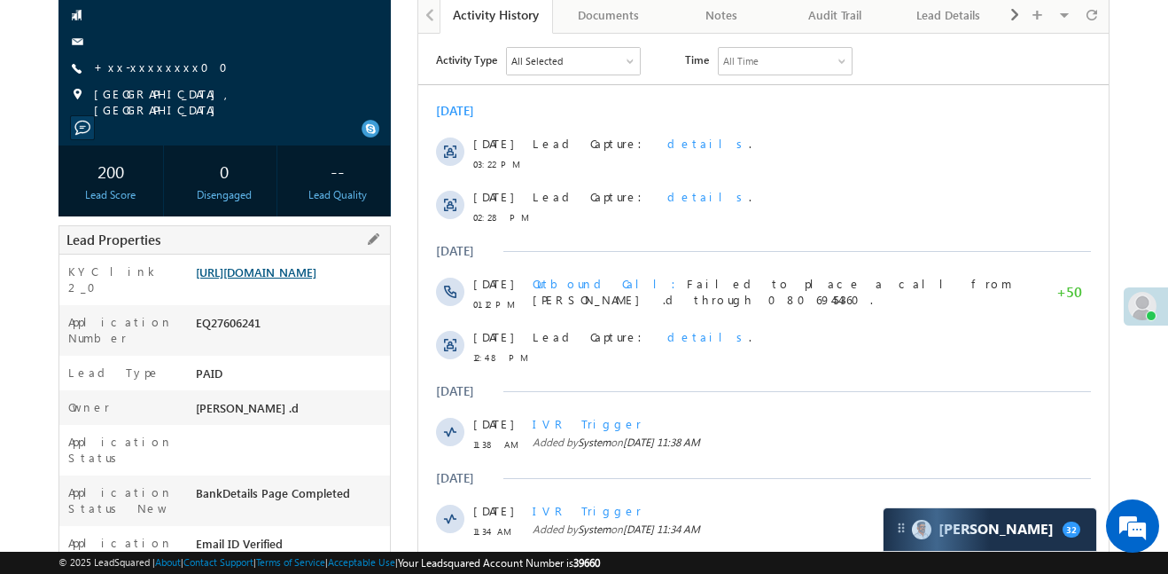
click at [316, 277] on link "https://angelbroking1-pk3em7sa.customui-test.leadsquared.com?leadId=c8e17237-ac…" at bounding box center [256, 271] width 121 height 15
click at [257, 271] on link "https://angelbroking1-pk3em7sa.customui-test.leadsquared.com?leadId=c8e17237-ac…" at bounding box center [256, 271] width 121 height 15
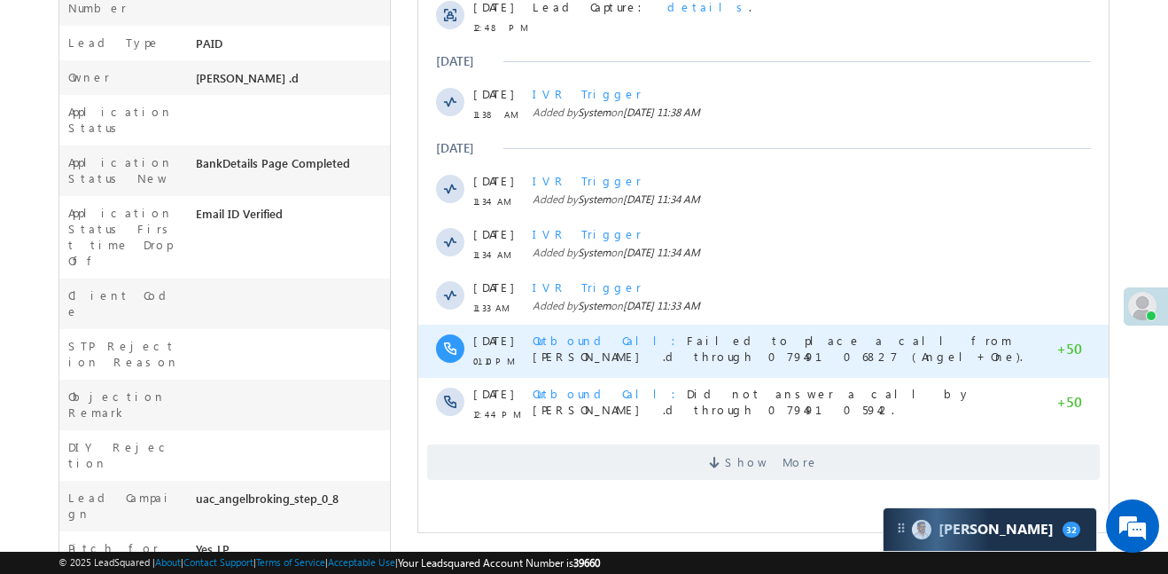
scroll to position [557, 0]
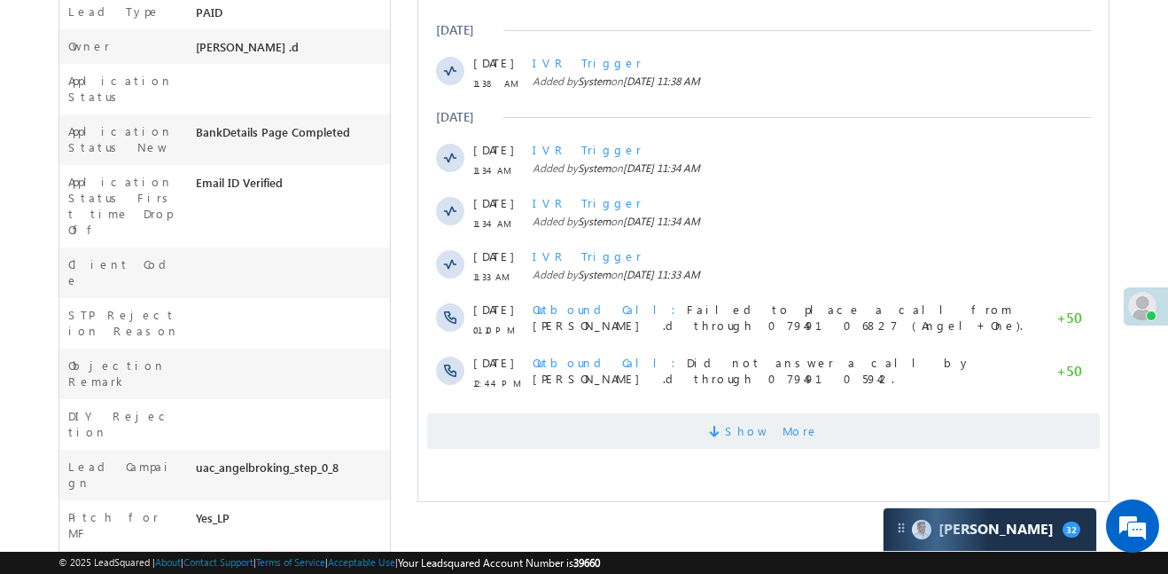
click at [626, 432] on span "Show More" at bounding box center [763, 430] width 673 height 35
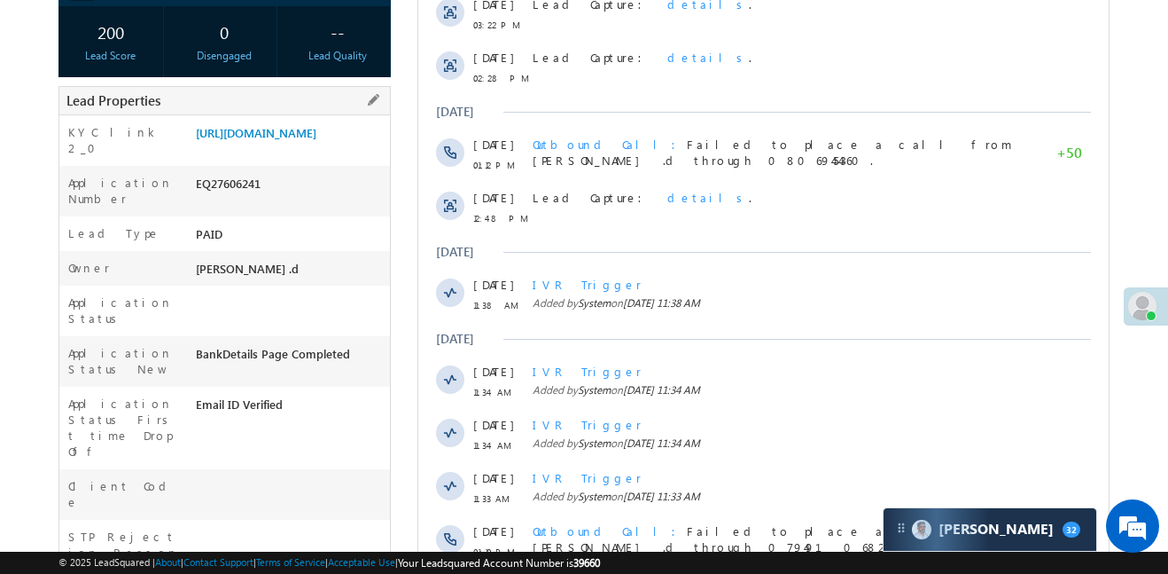
scroll to position [73, 0]
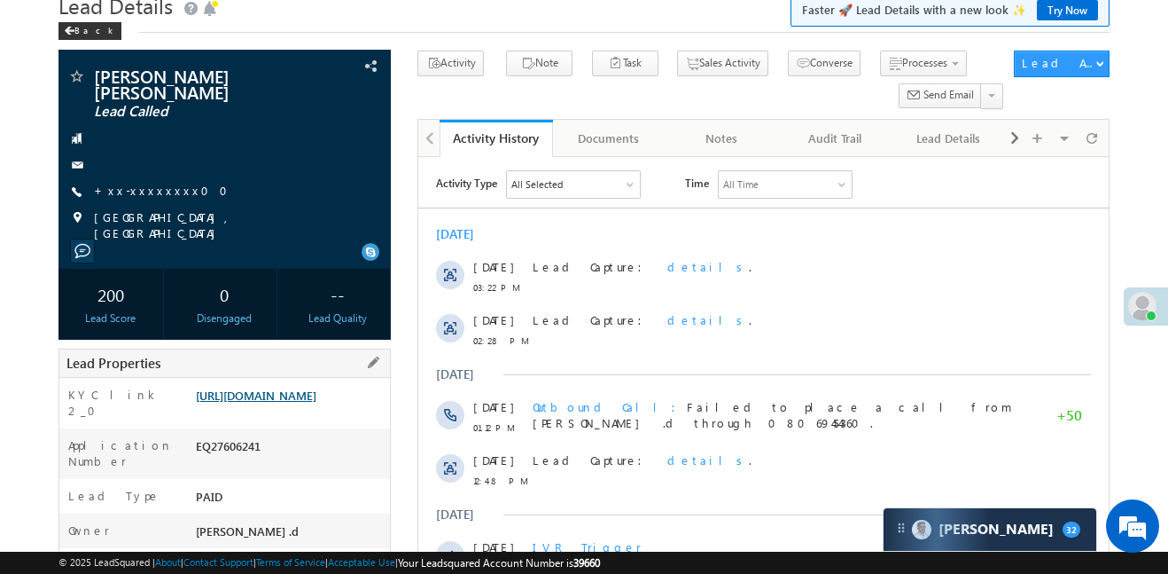
click at [316, 402] on link "https://angelbroking1-pk3em7sa.customui-test.leadsquared.com?leadId=c8e17237-ac…" at bounding box center [256, 394] width 121 height 15
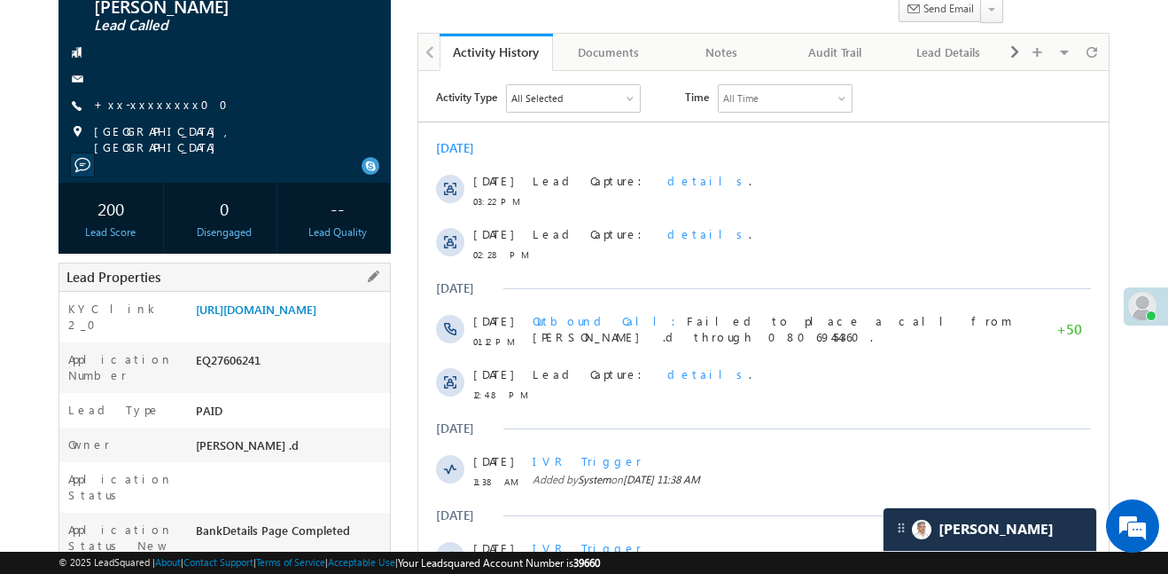
click at [247, 369] on div "EQ27606241" at bounding box center [290, 363] width 199 height 25
copy div "EQ27606241"
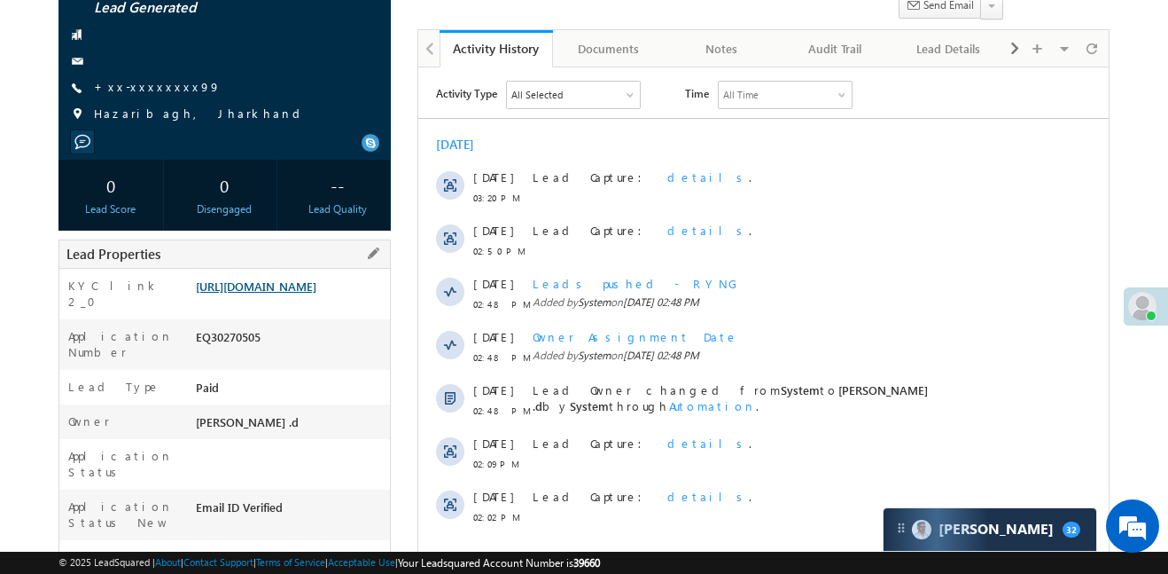
click at [280, 293] on link "[URL][DOMAIN_NAME]" at bounding box center [256, 285] width 121 height 15
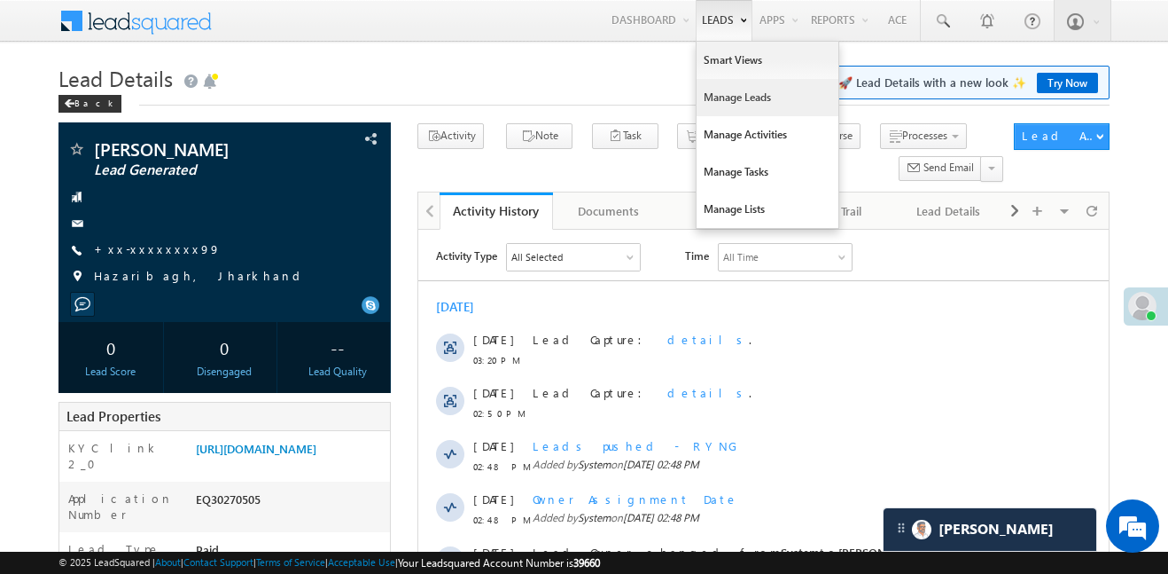
click at [757, 90] on link "Manage Leads" at bounding box center [768, 97] width 142 height 37
click at [760, 86] on link "Manage Leads" at bounding box center [768, 97] width 142 height 37
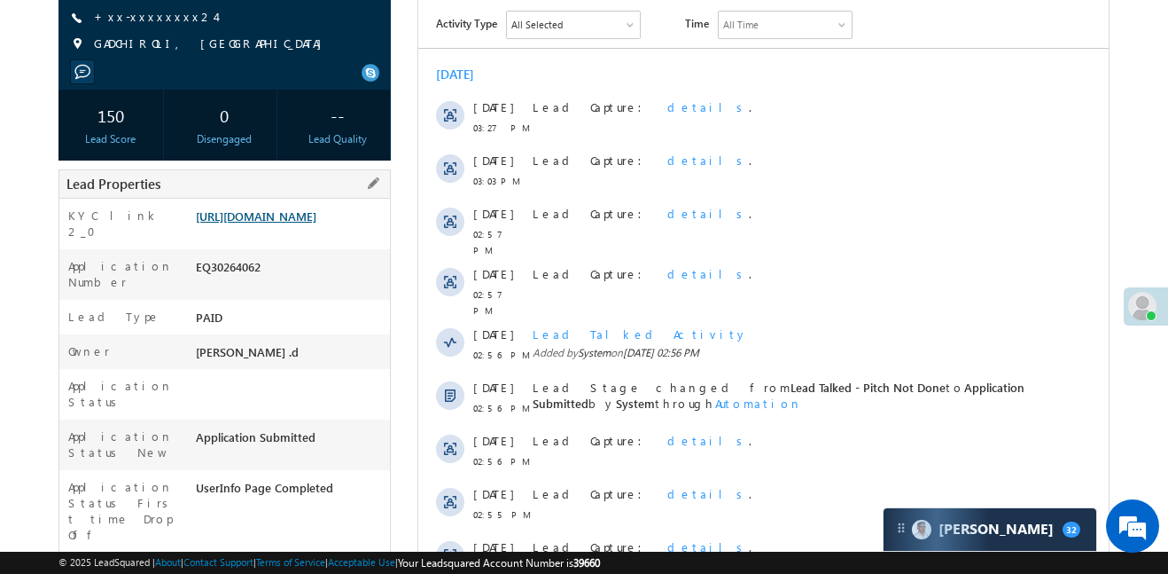
click at [313, 222] on link "https://angelbroking1-pk3em7sa.customui-test.leadsquared.com?leadId=d70ce192-73…" at bounding box center [256, 215] width 121 height 15
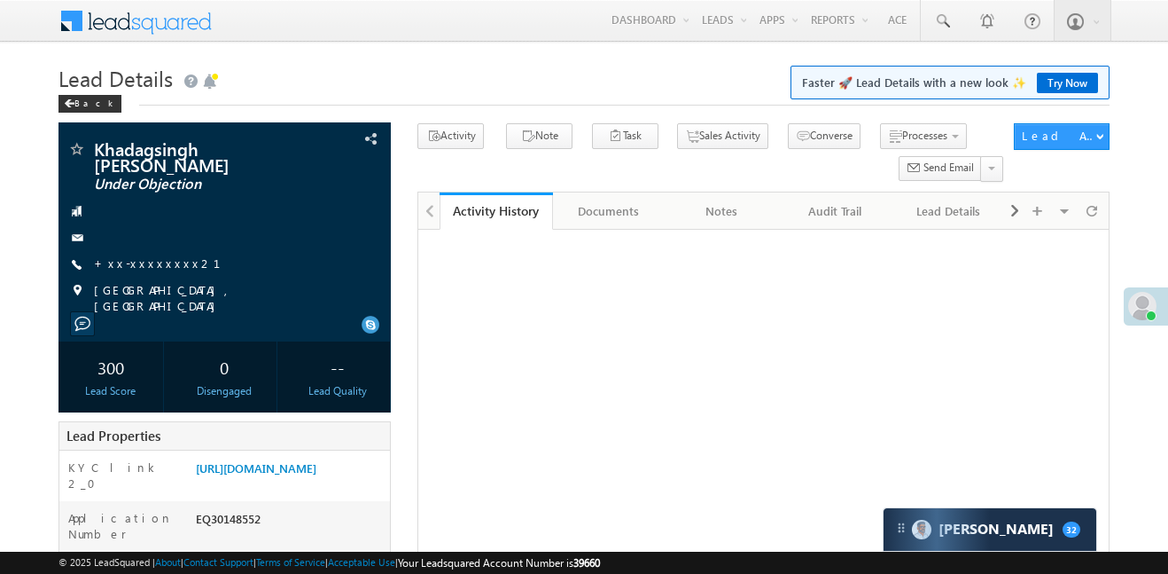
click at [316, 460] on link "[URL][DOMAIN_NAME]" at bounding box center [256, 467] width 121 height 15
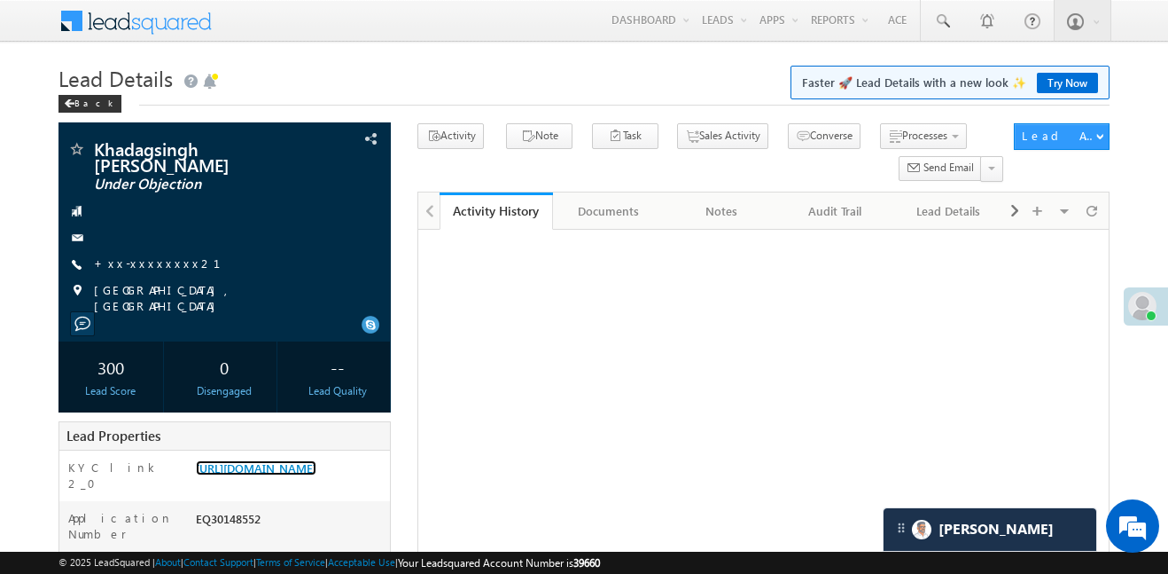
scroll to position [202, 0]
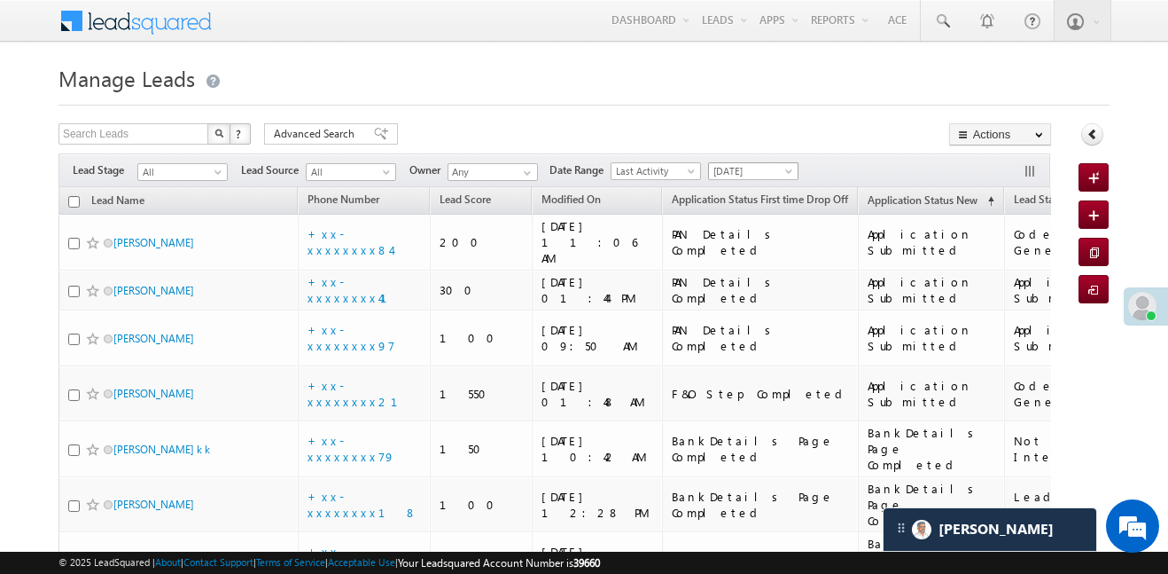
click at [762, 168] on span "[DATE]" at bounding box center [751, 171] width 84 height 16
click at [759, 231] on link "[DATE]" at bounding box center [757, 229] width 90 height 16
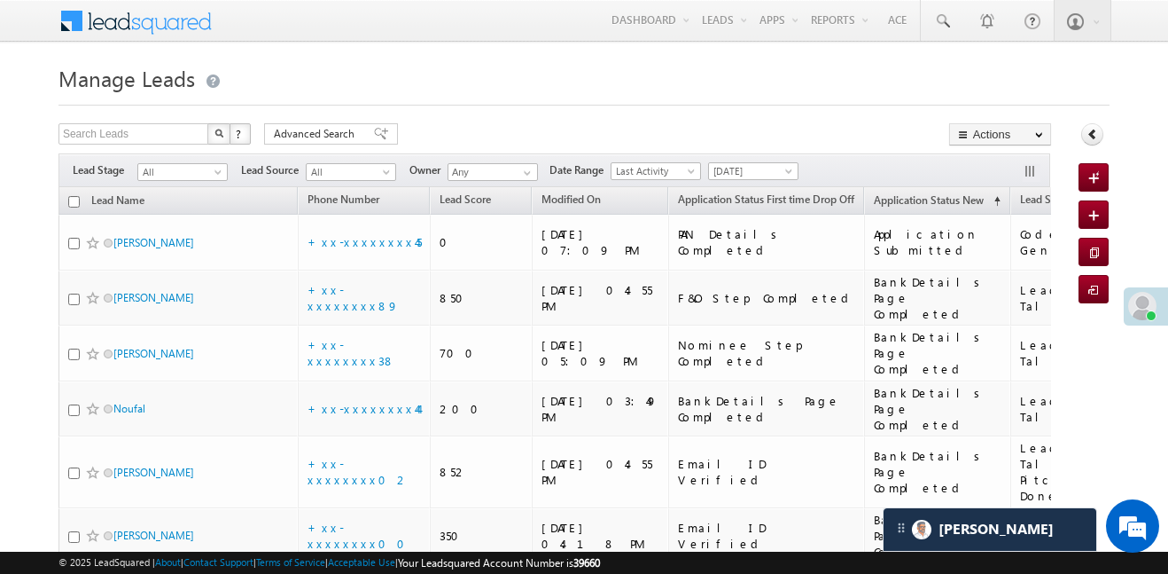
scroll to position [17, 0]
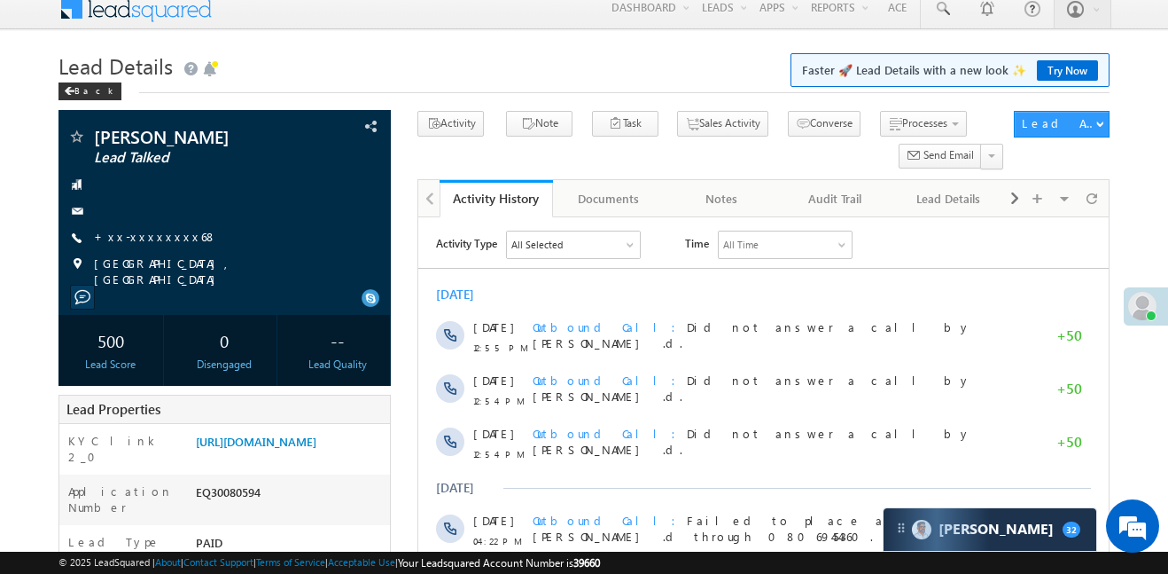
scroll to position [27, 0]
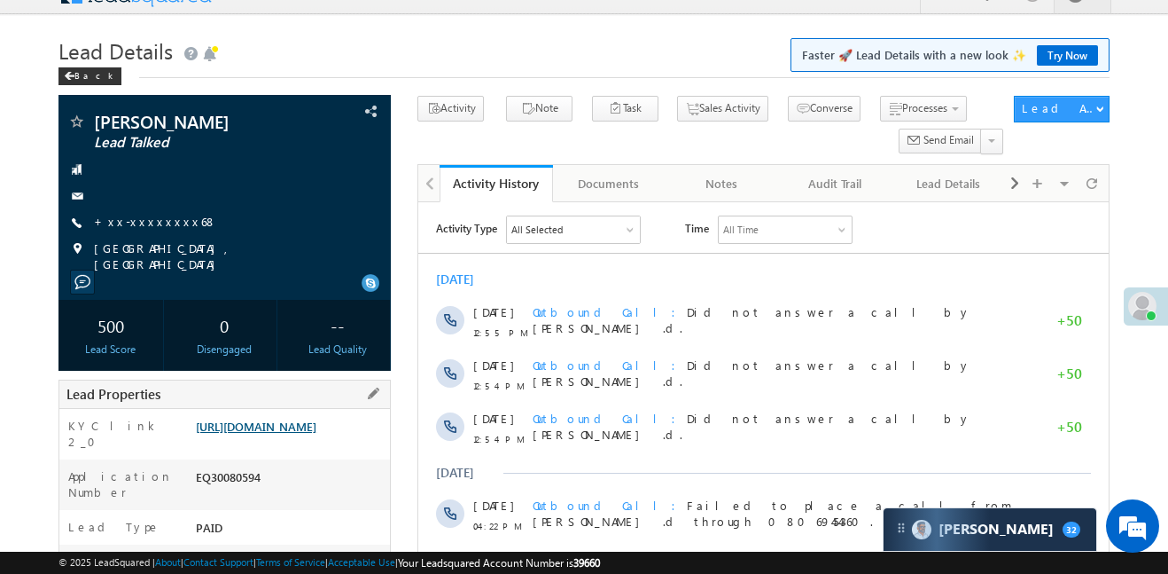
click at [316, 434] on link "[URL][DOMAIN_NAME]" at bounding box center [256, 425] width 121 height 15
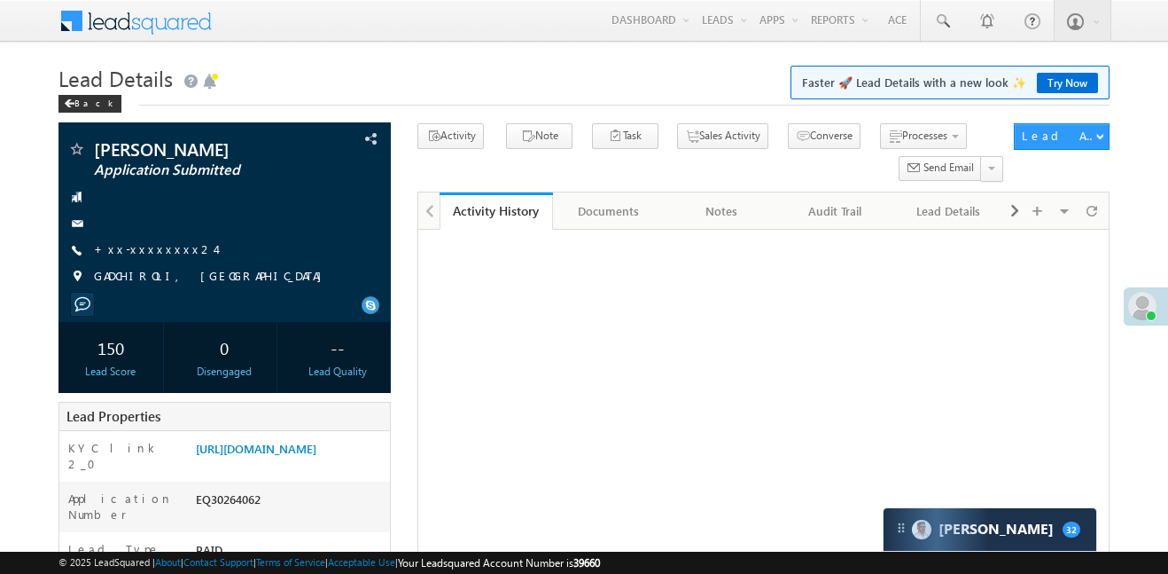
click at [249, 490] on div "EQ30264062" at bounding box center [290, 502] width 199 height 25
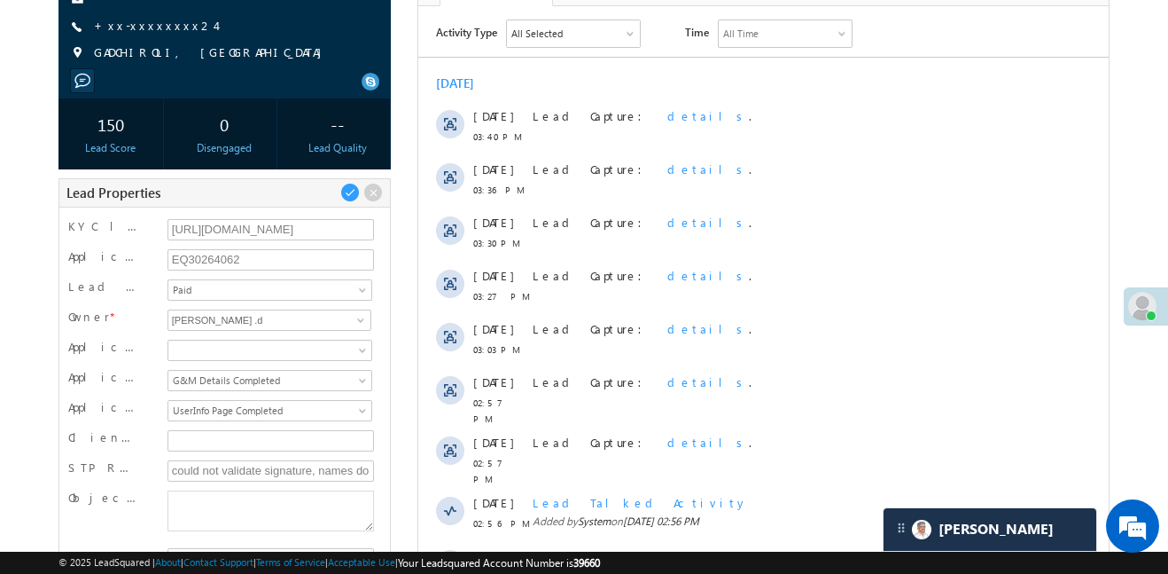
scroll to position [44, 0]
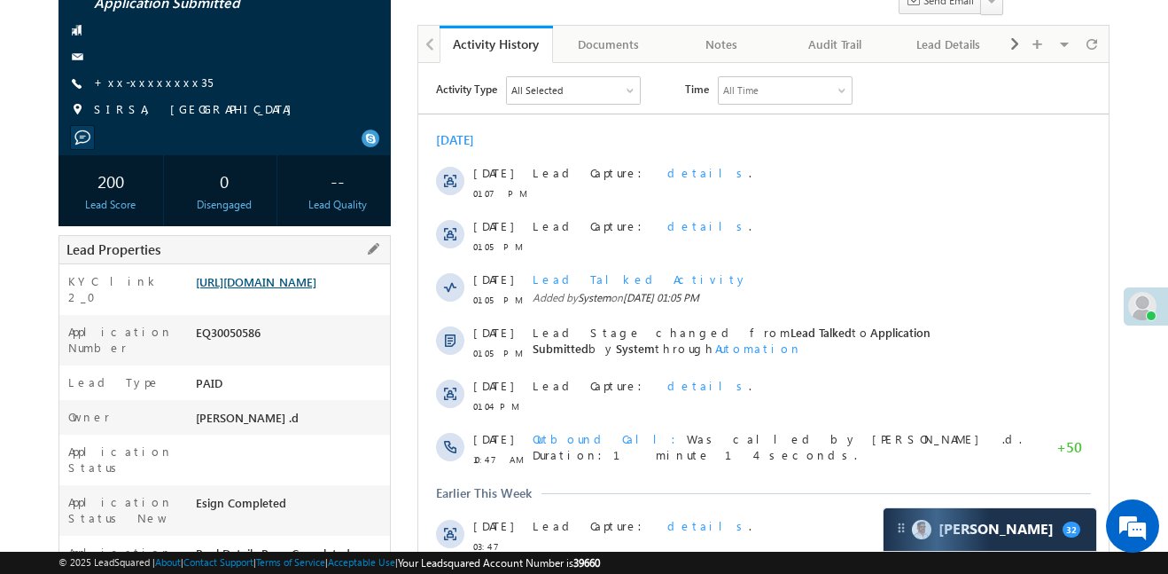
scroll to position [184, 0]
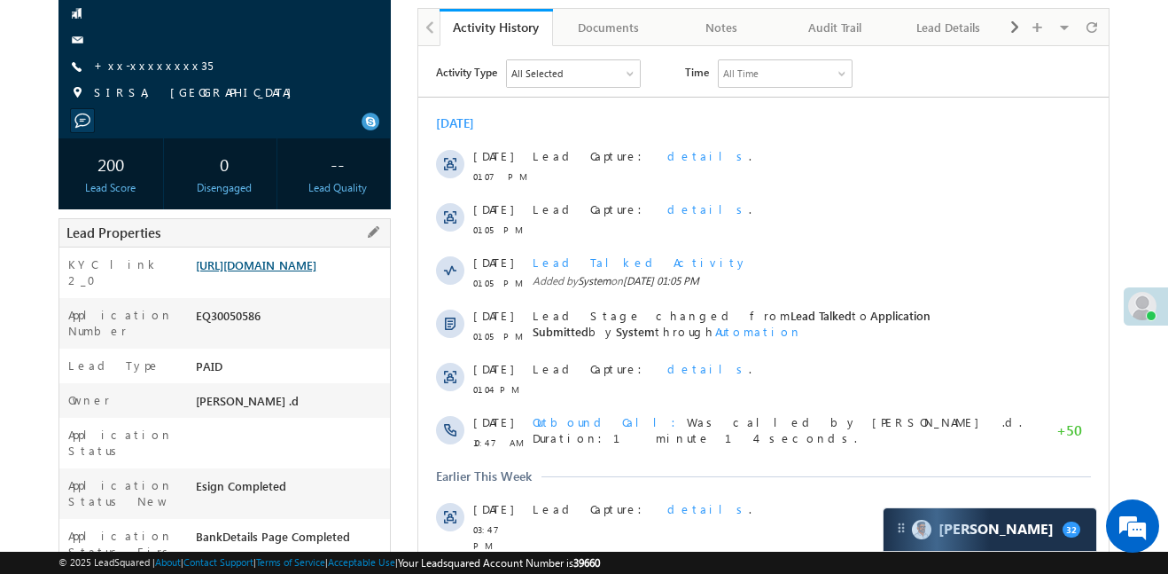
click at [258, 272] on link "[URL][DOMAIN_NAME]" at bounding box center [256, 264] width 121 height 15
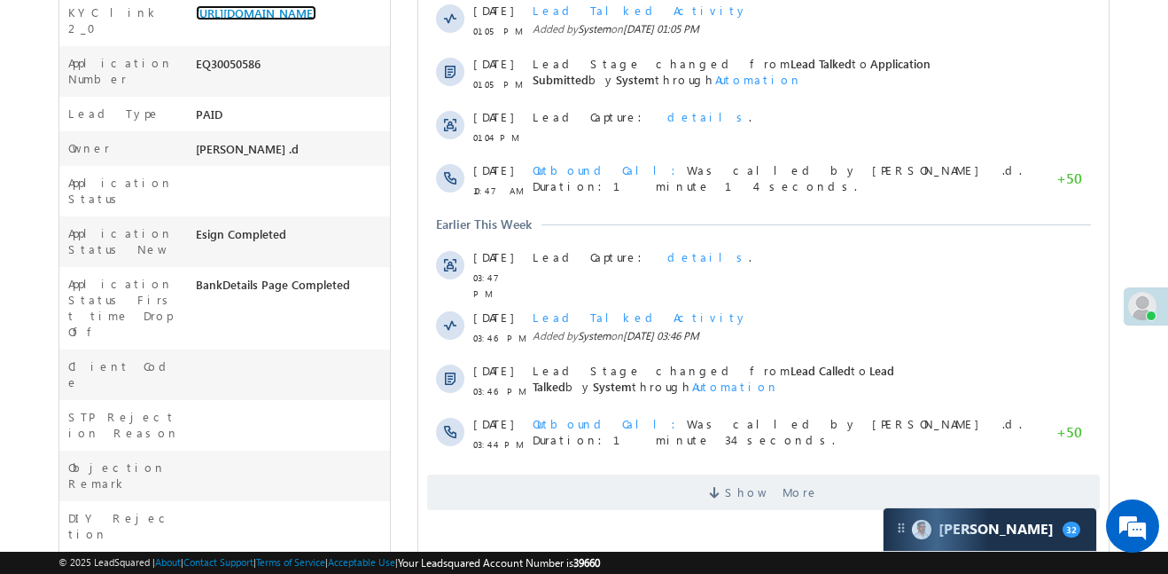
scroll to position [211, 0]
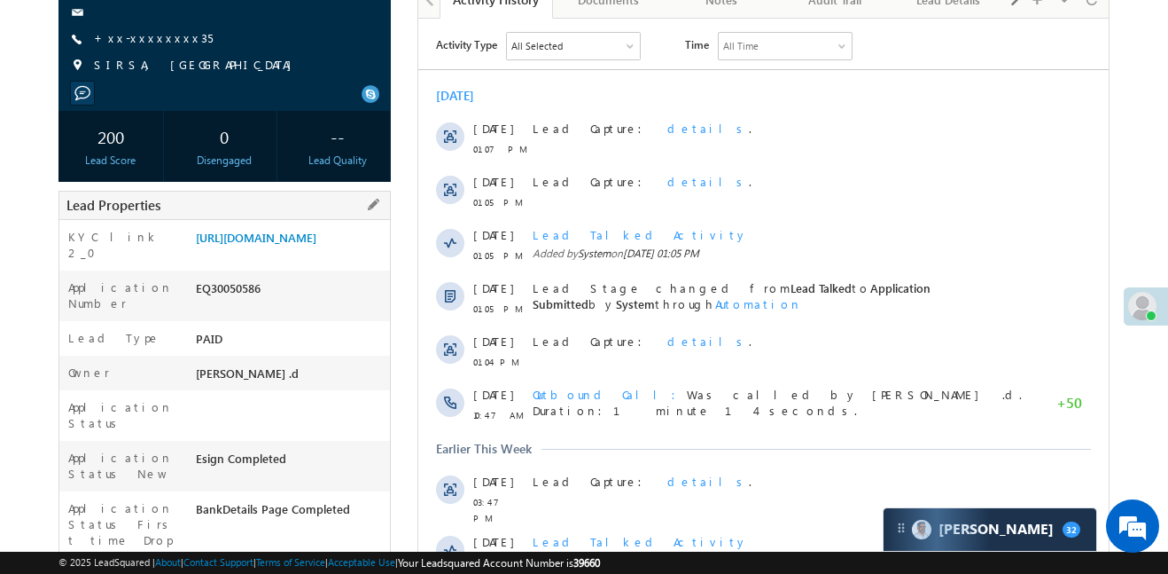
click at [241, 304] on div "EQ30050586" at bounding box center [290, 291] width 199 height 25
copy div "EQ30050586"
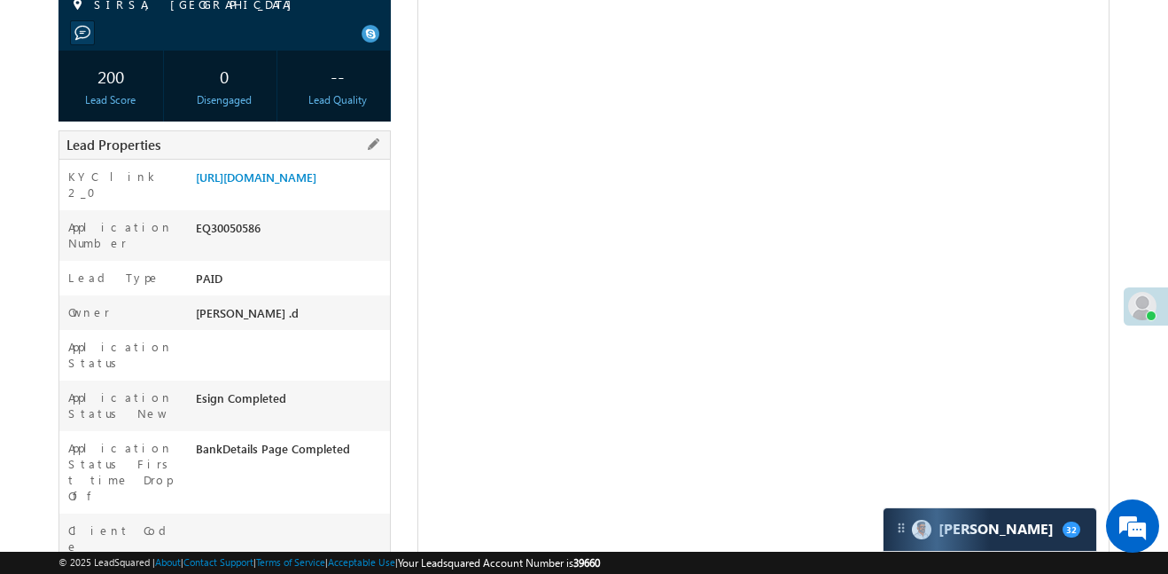
scroll to position [289, 0]
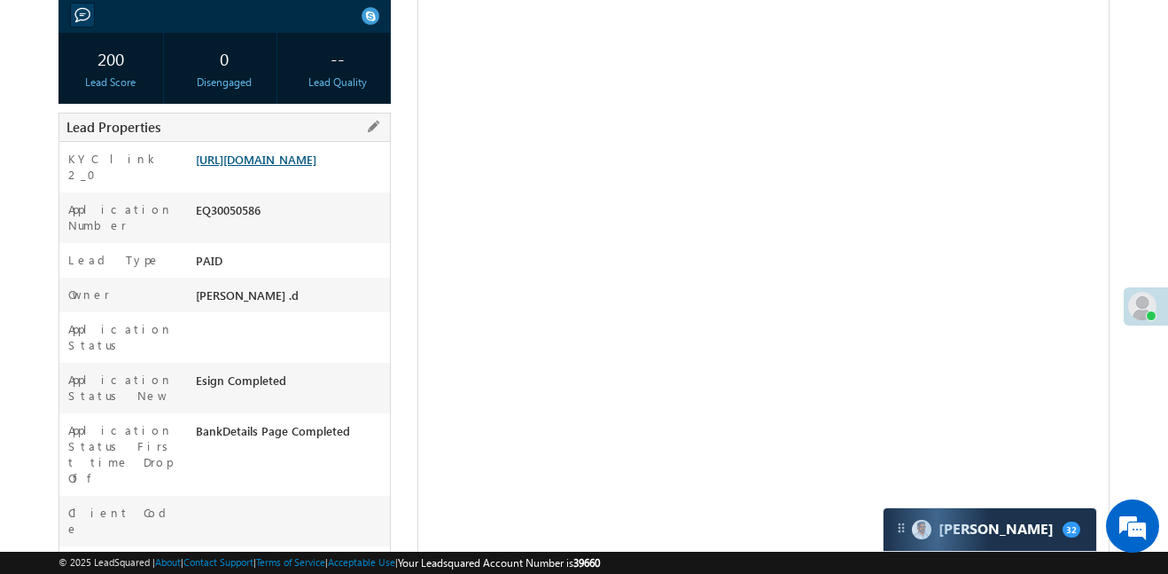
click at [316, 167] on link "https://angelbroking1-pk3em7sa.customui-test.leadsquared.com?leadId=45b83bdb-e3…" at bounding box center [256, 159] width 121 height 15
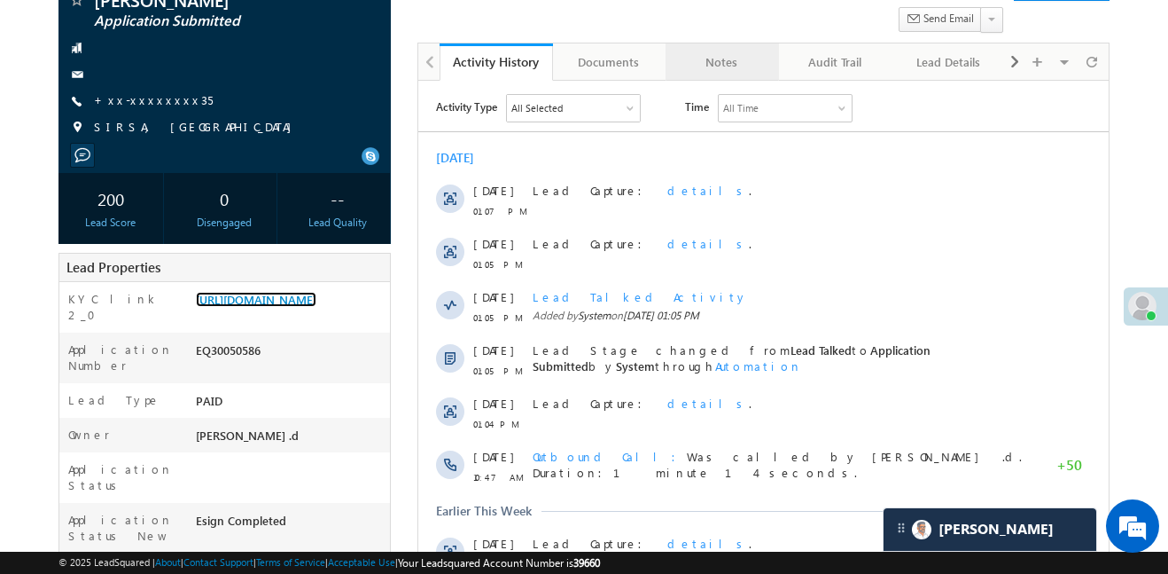
scroll to position [0, 0]
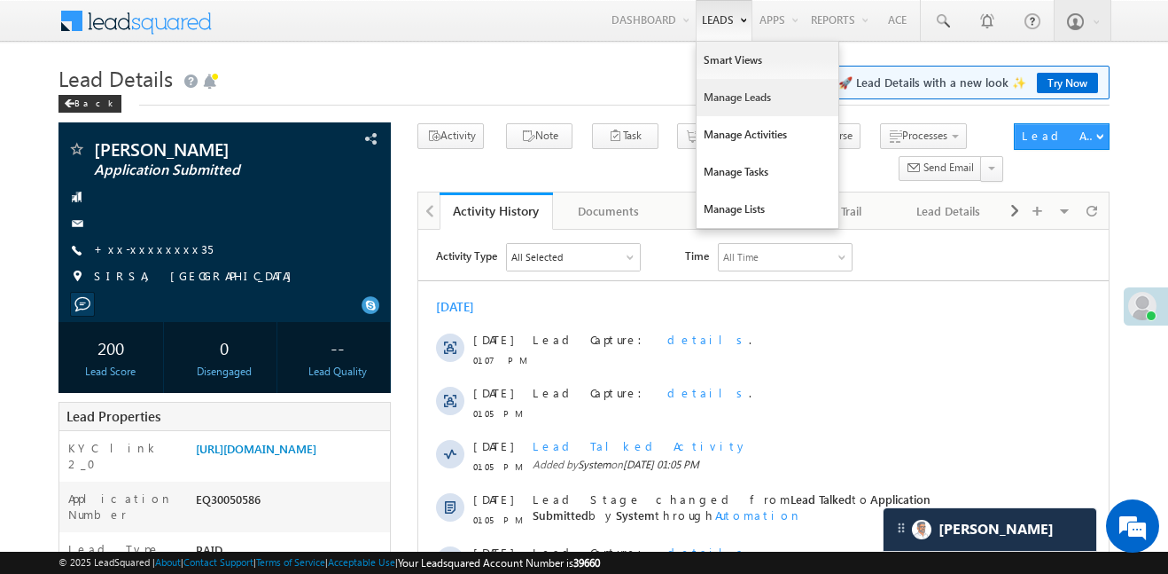
click at [749, 94] on link "Manage Leads" at bounding box center [768, 97] width 142 height 37
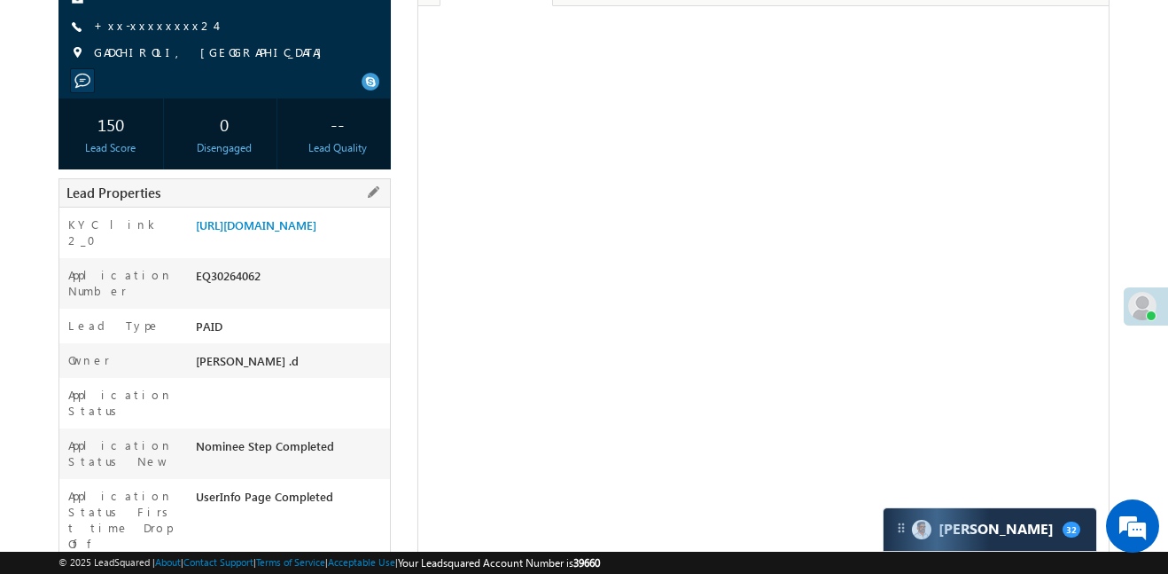
scroll to position [218, 0]
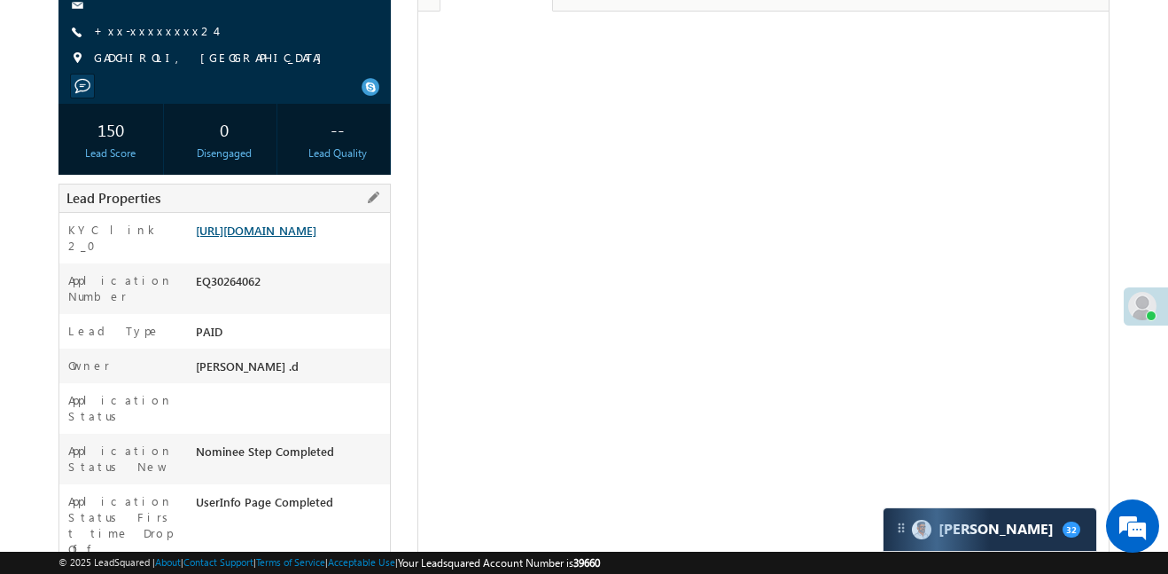
click at [308, 238] on link "[URL][DOMAIN_NAME]" at bounding box center [256, 230] width 121 height 15
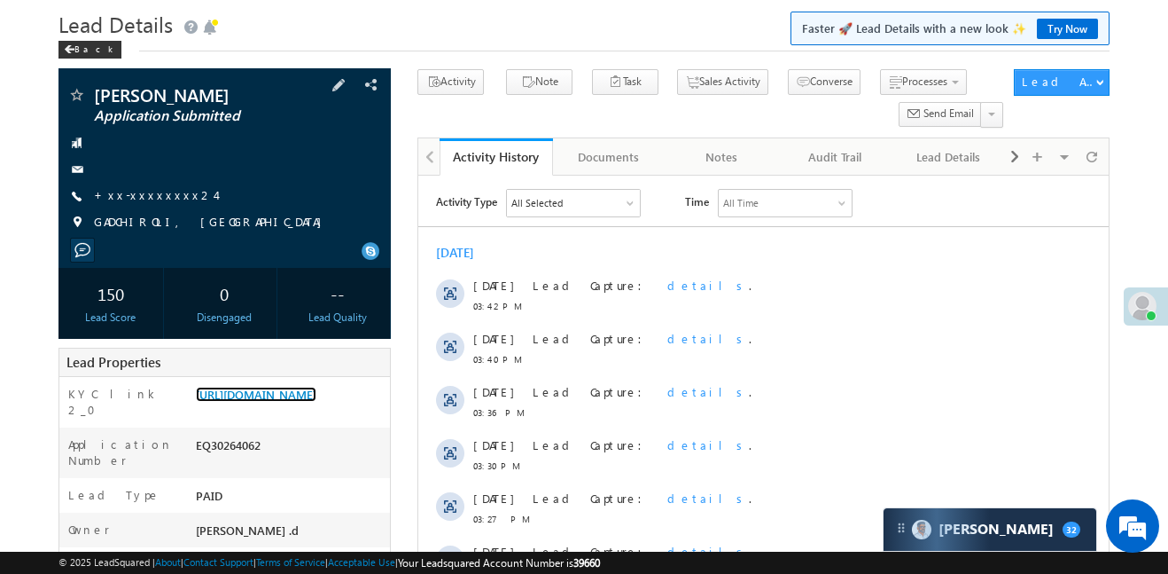
scroll to position [49, 0]
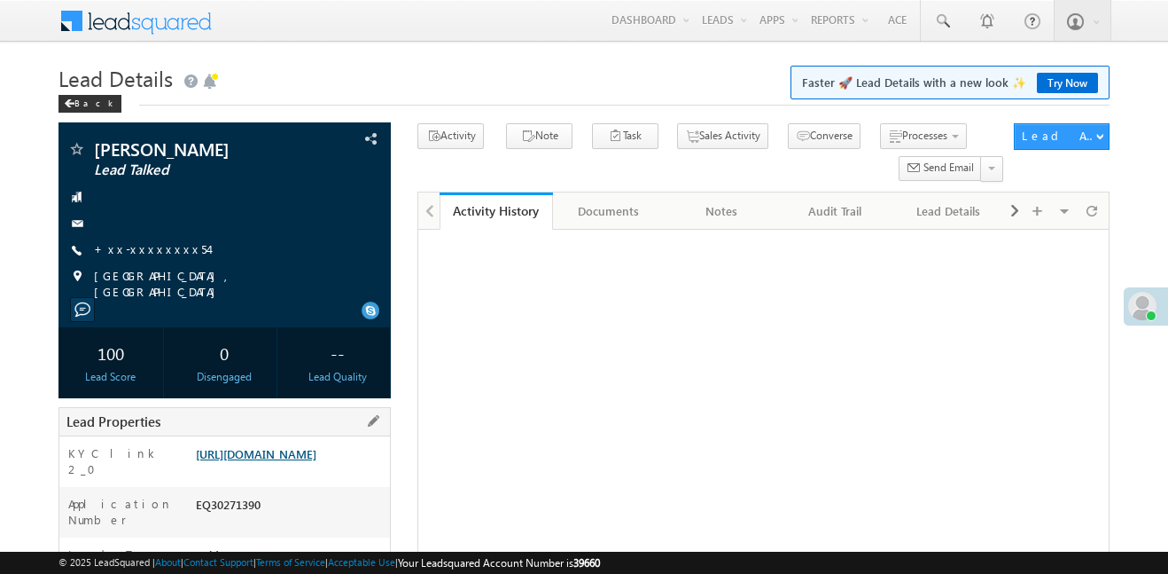
scroll to position [207, 0]
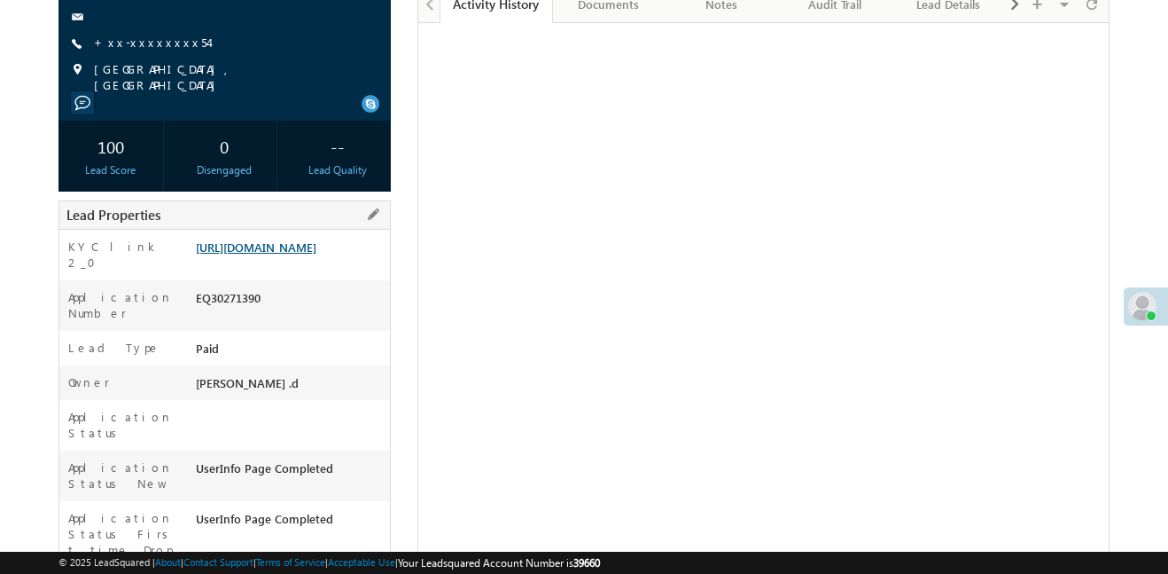
click at [316, 254] on link "https://angelbroking1-pk3em7sa.customui-test.leadsquared.com?leadId=cb62661c-39…" at bounding box center [256, 246] width 121 height 15
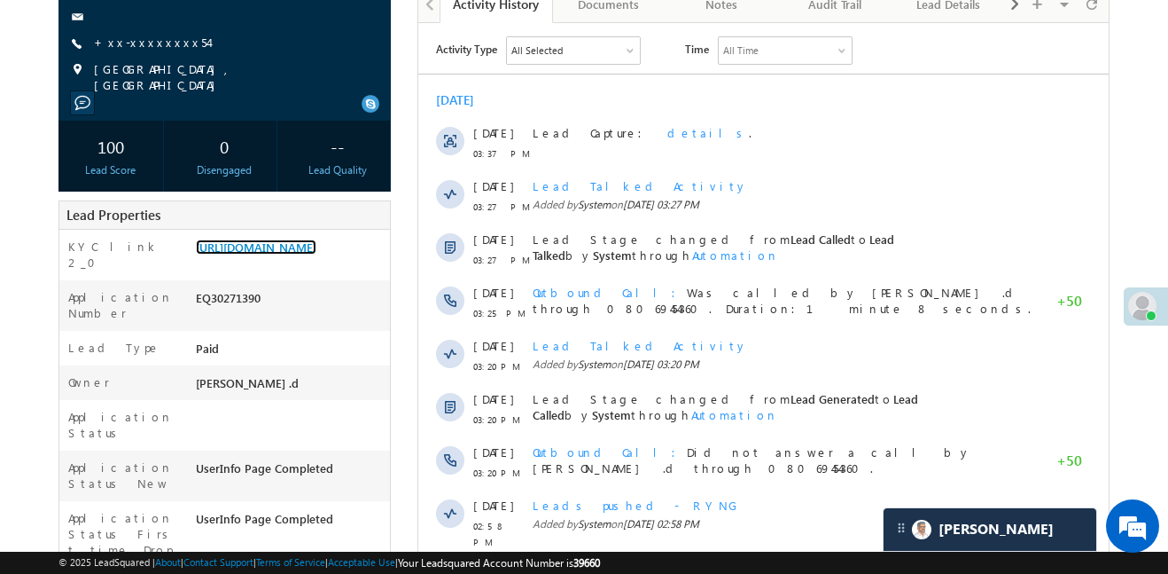
scroll to position [0, 0]
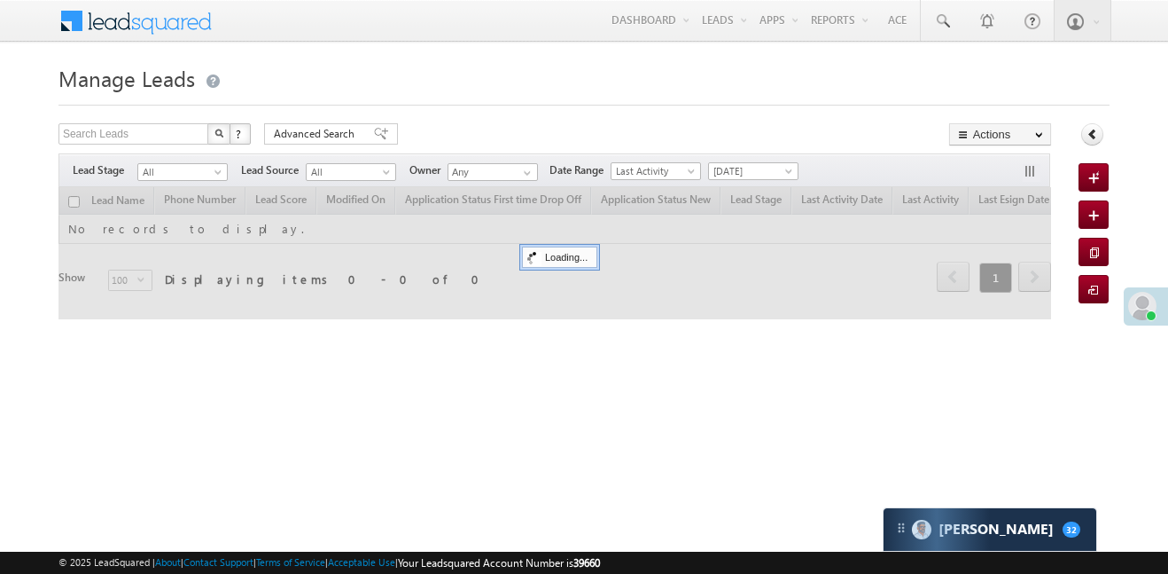
click at [771, 173] on span "[DATE]" at bounding box center [751, 171] width 84 height 16
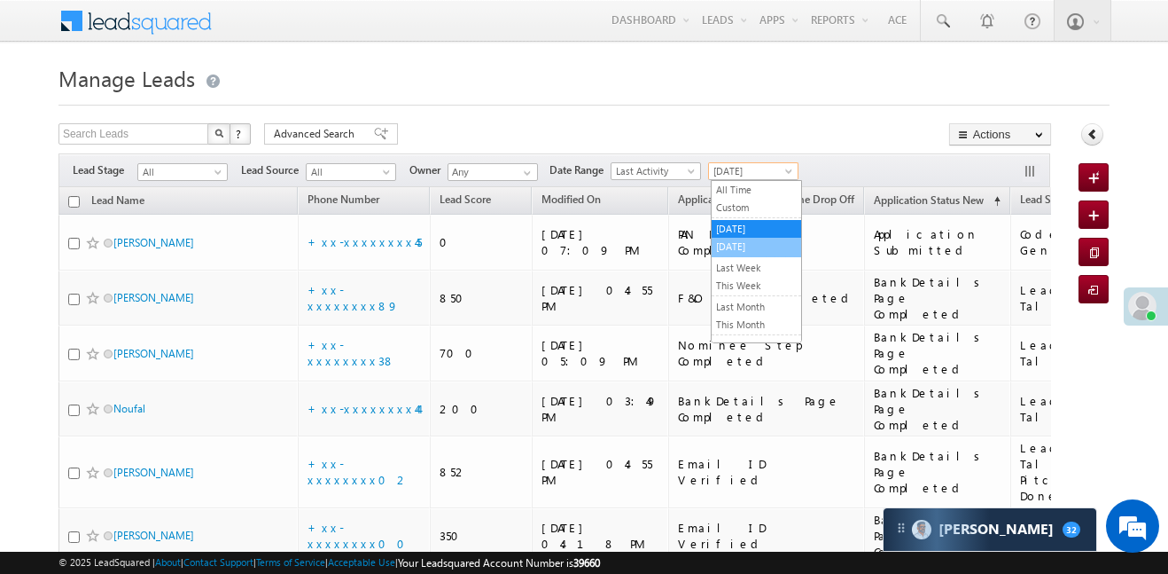
click at [757, 254] on ul "All Time Custom Yesterday Today Last Week This Week Last Month This Month Last …" at bounding box center [756, 261] width 91 height 163
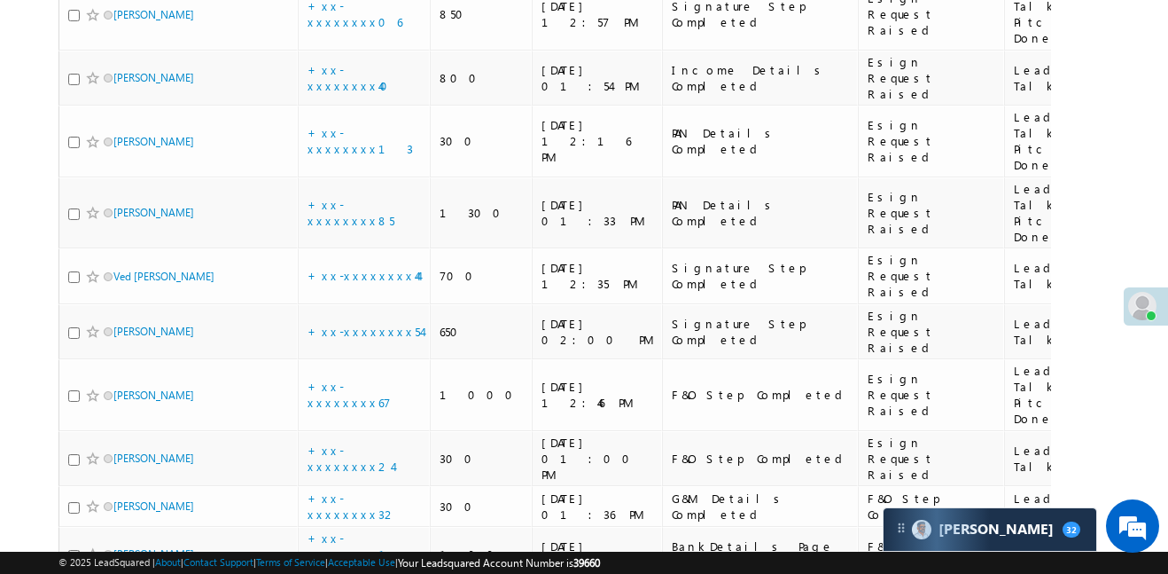
scroll to position [2364, 0]
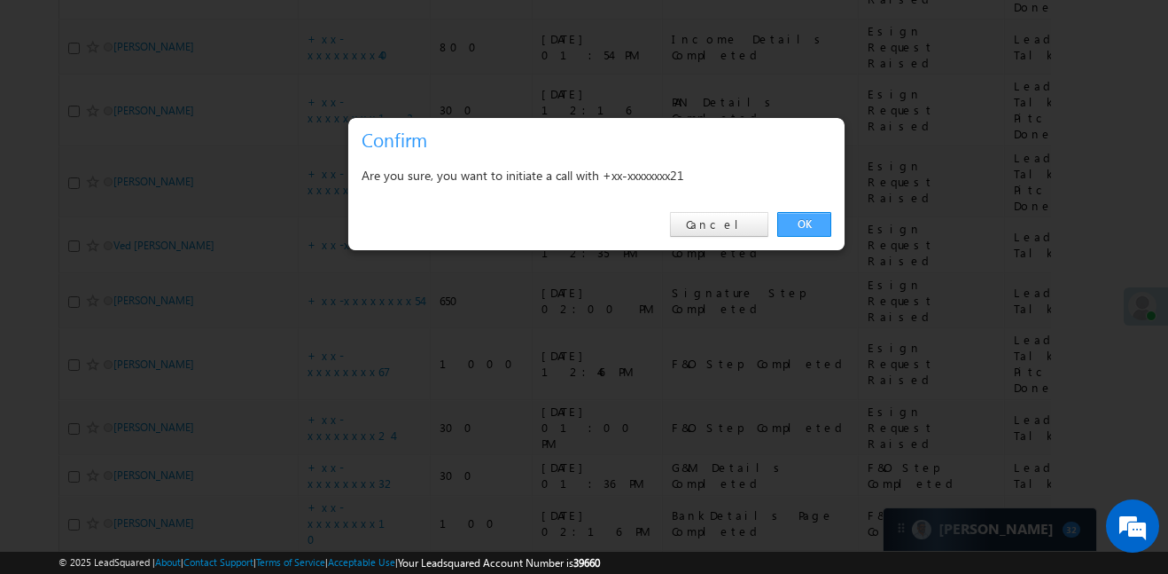
click at [801, 226] on link "OK" at bounding box center [804, 224] width 54 height 25
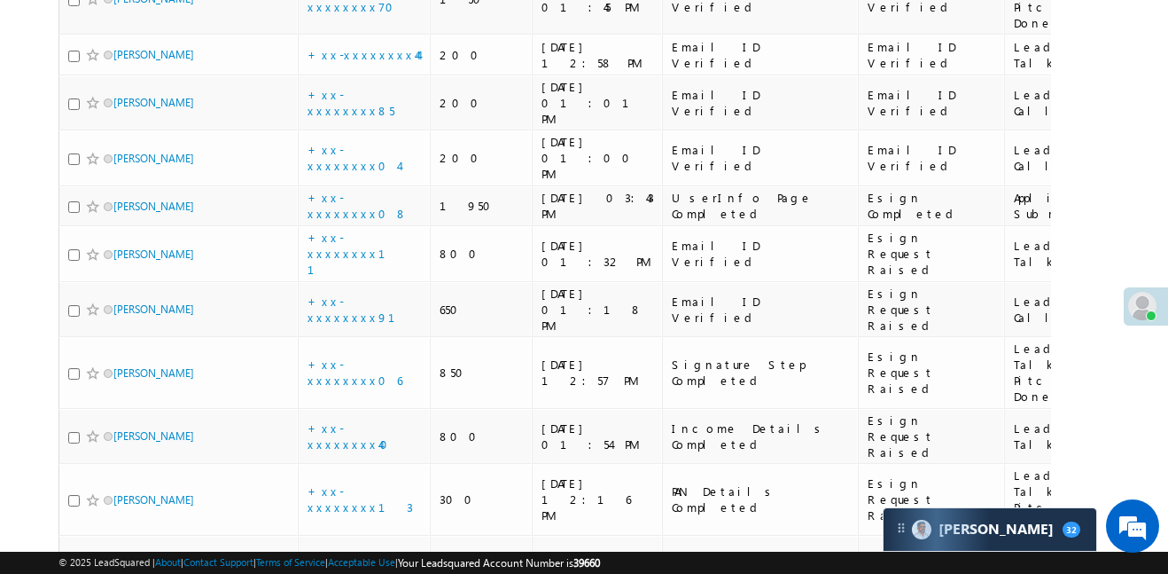
scroll to position [1850, 0]
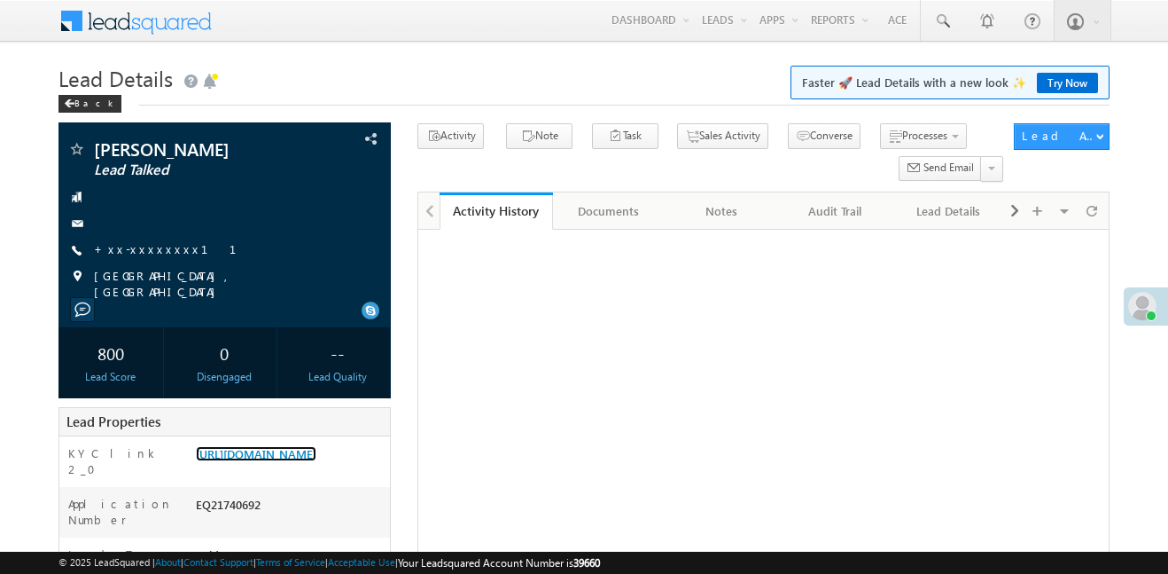
scroll to position [141, 0]
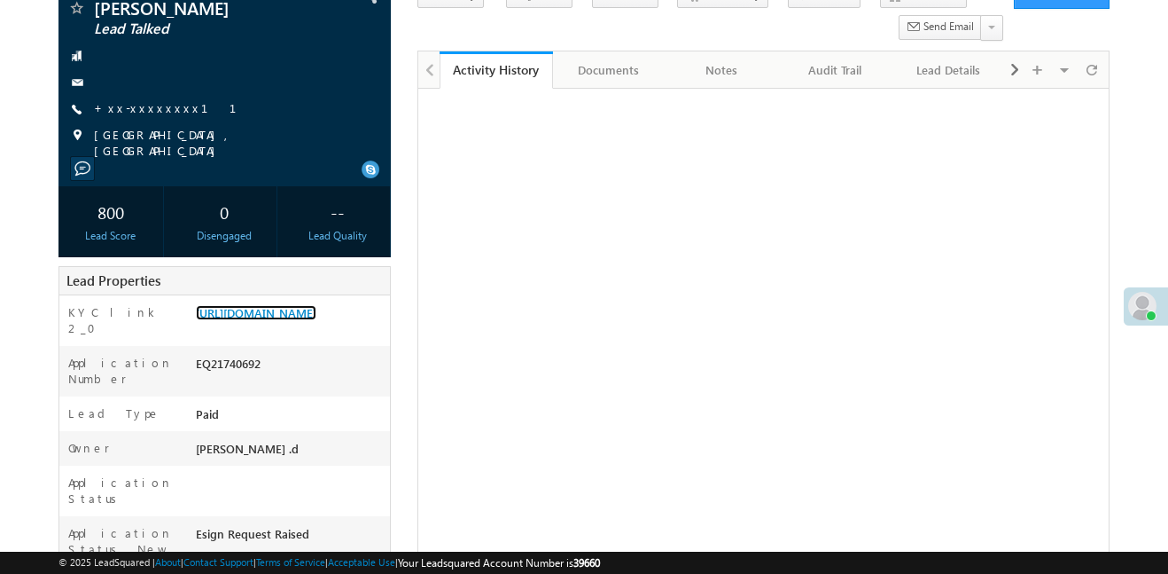
click at [316, 320] on link "[URL][DOMAIN_NAME]" at bounding box center [256, 312] width 121 height 15
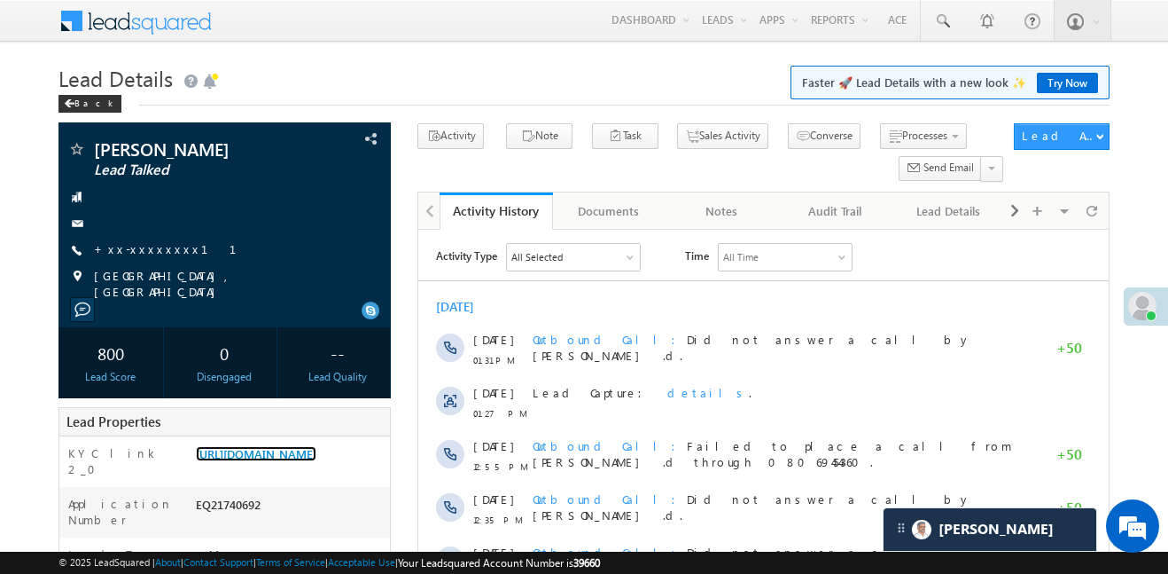
scroll to position [0, 0]
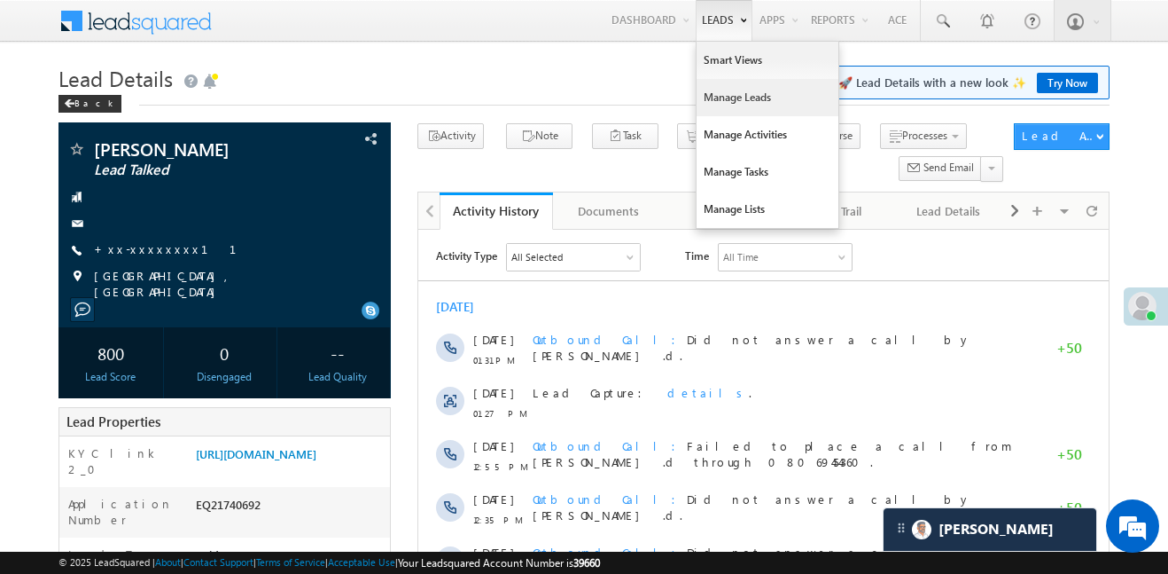
click at [748, 99] on link "Manage Leads" at bounding box center [768, 97] width 142 height 37
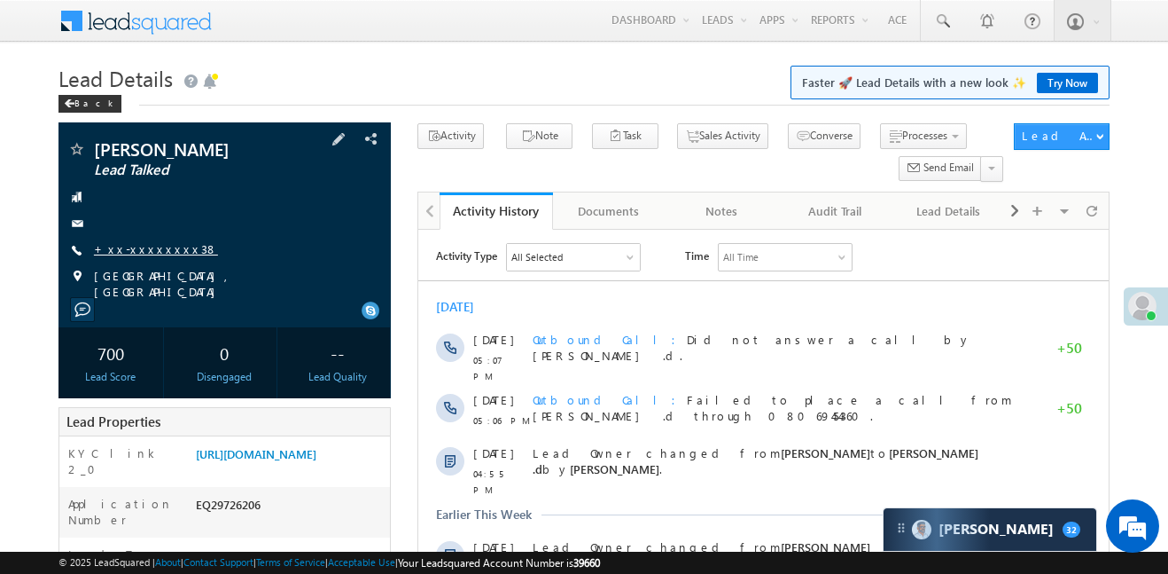
click at [146, 241] on link "+xx-xxxxxxxx38" at bounding box center [156, 248] width 124 height 15
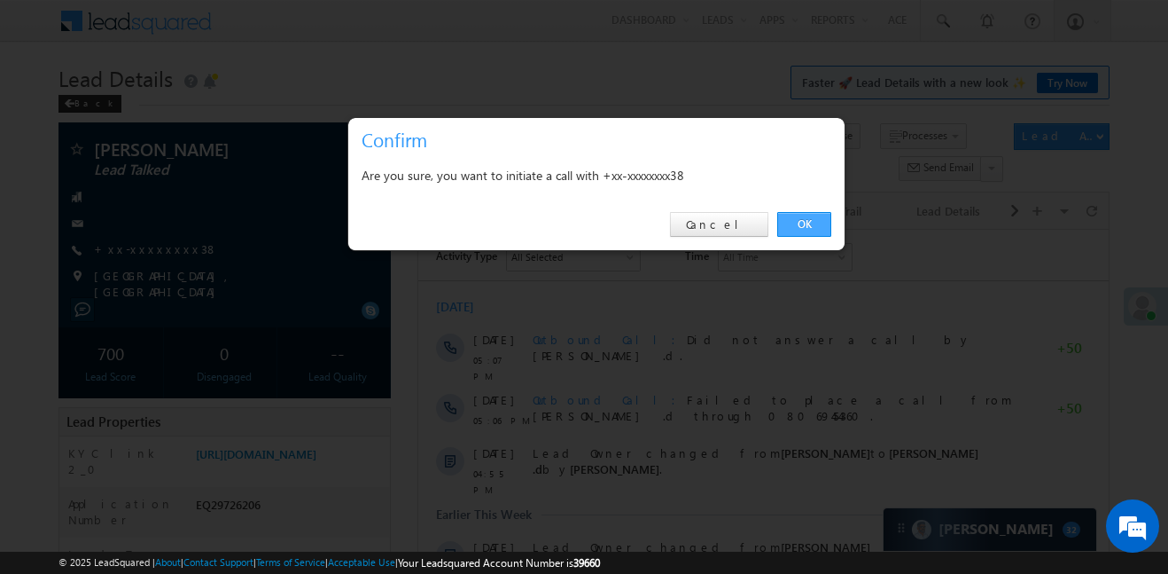
click at [817, 221] on link "OK" at bounding box center [804, 224] width 54 height 25
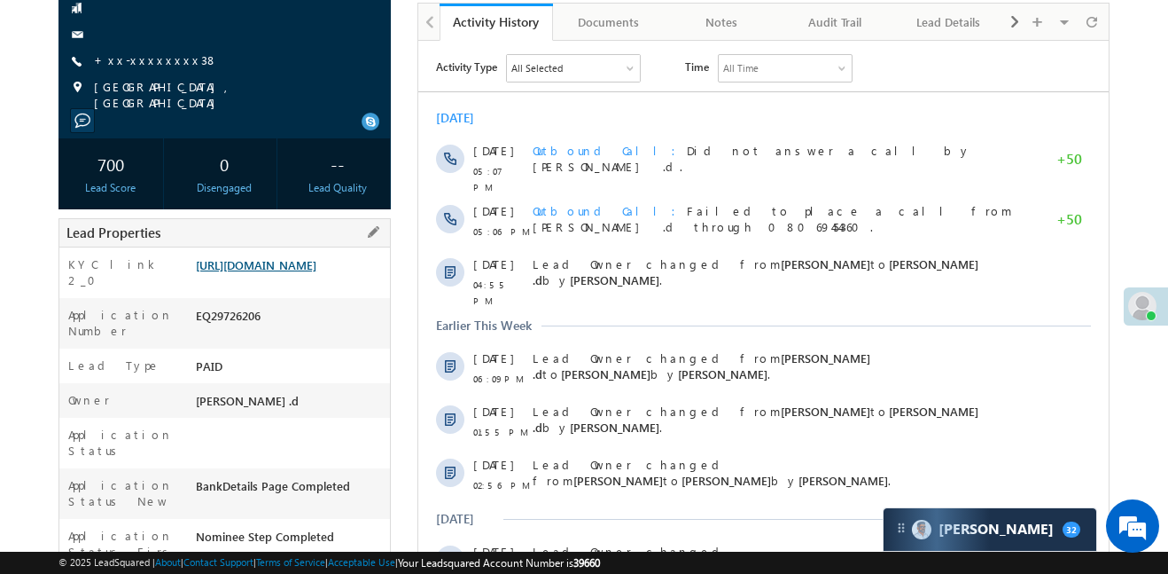
scroll to position [237, 0]
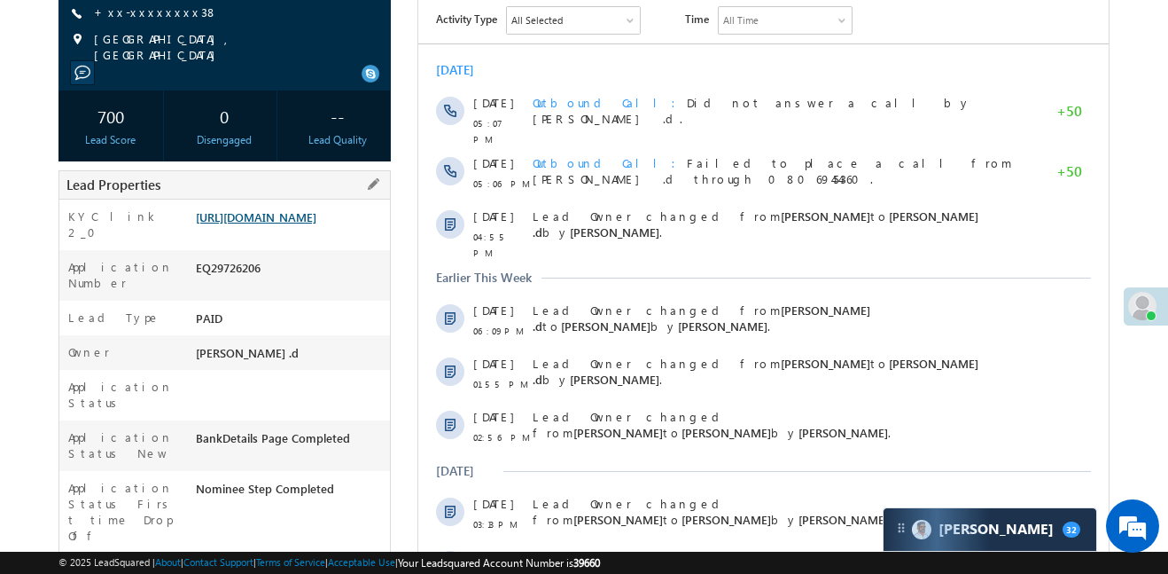
click at [316, 224] on link "[URL][DOMAIN_NAME]" at bounding box center [256, 216] width 121 height 15
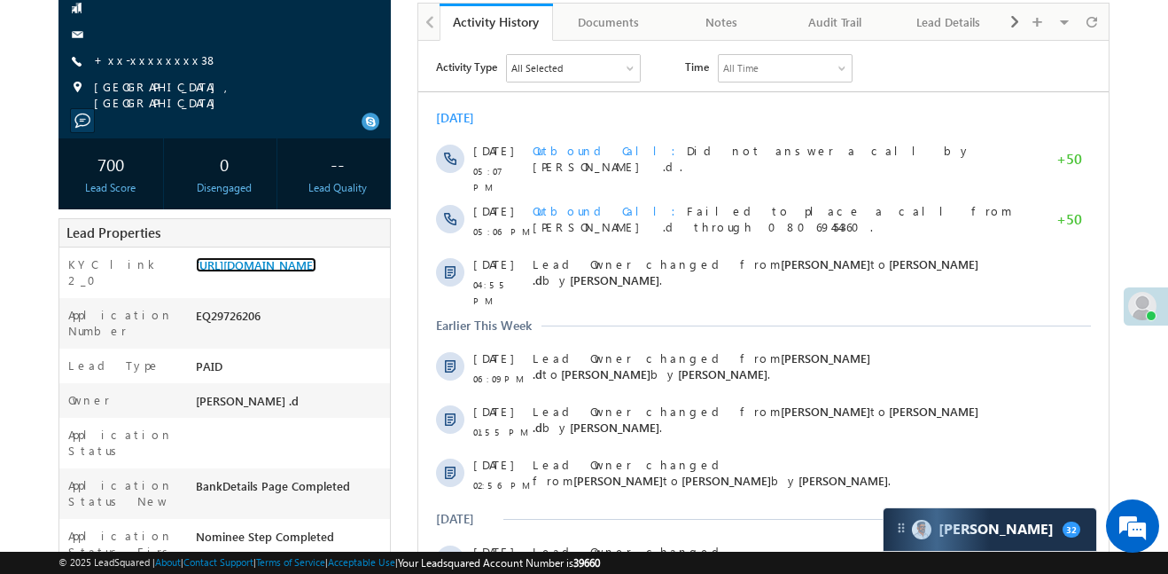
scroll to position [0, 0]
